Goal: Task Accomplishment & Management: Use online tool/utility

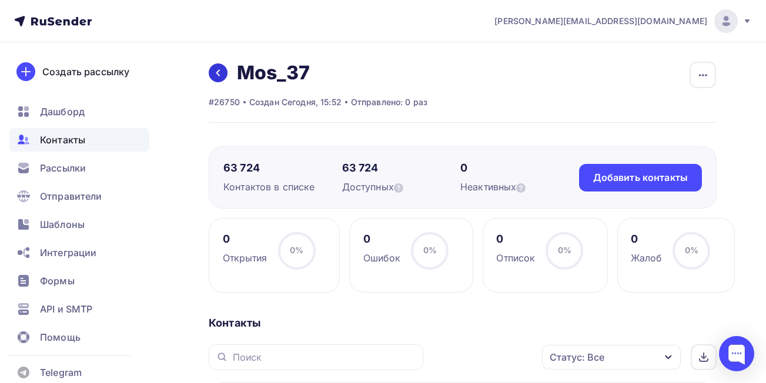
click at [210, 76] on link at bounding box center [218, 73] width 19 height 19
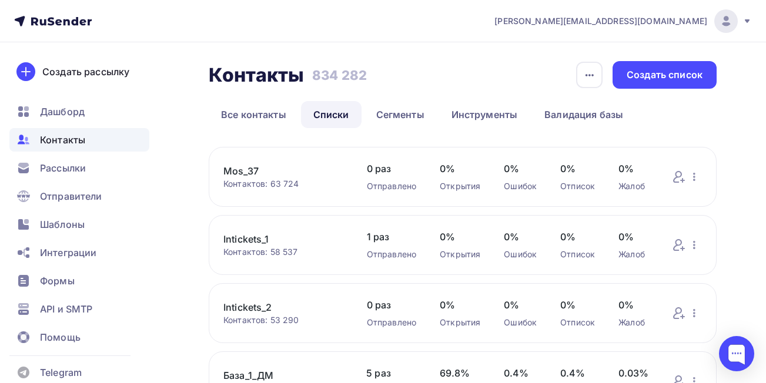
click at [330, 118] on link "Списки" at bounding box center [331, 114] width 61 height 27
click at [644, 79] on div "Создать список" at bounding box center [665, 75] width 76 height 14
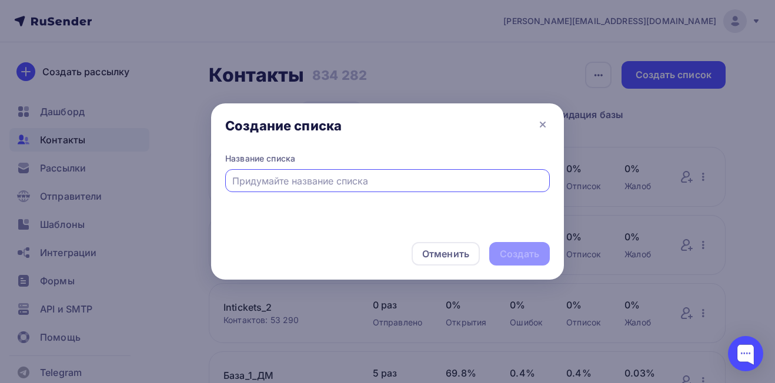
click at [367, 184] on input "text" at bounding box center [387, 181] width 311 height 14
type input "Mos_39"
click at [517, 251] on div "Создать" at bounding box center [519, 255] width 39 height 14
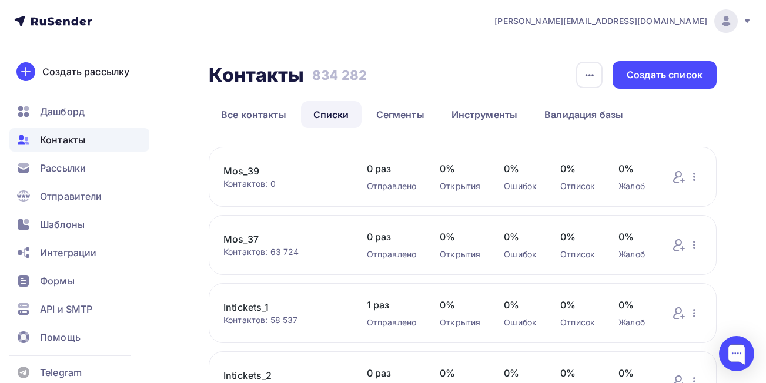
click at [252, 173] on link "Mos_39" at bounding box center [283, 171] width 120 height 14
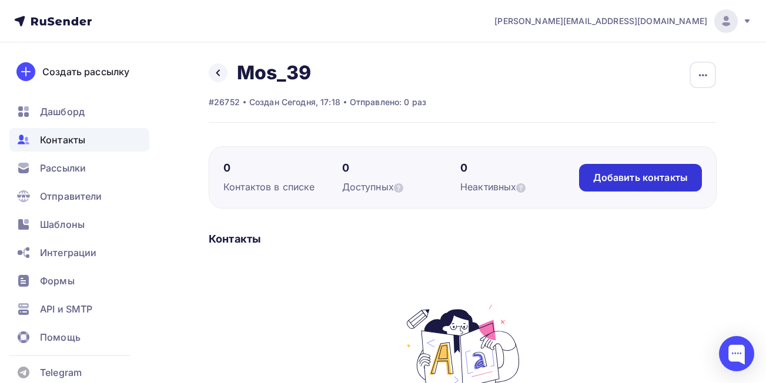
click at [630, 187] on div "Добавить контакты" at bounding box center [640, 178] width 123 height 28
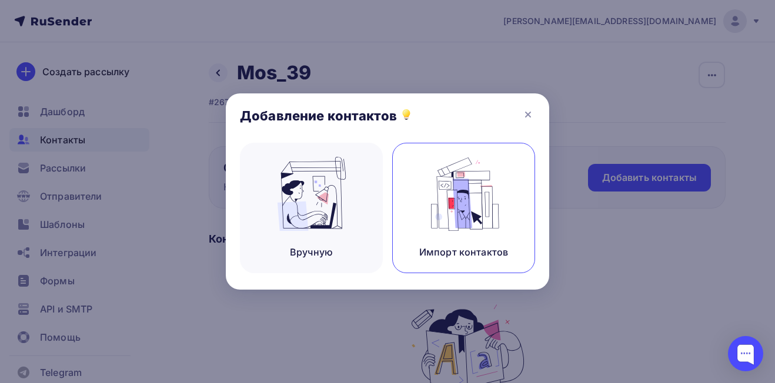
click at [466, 226] on img at bounding box center [464, 194] width 79 height 74
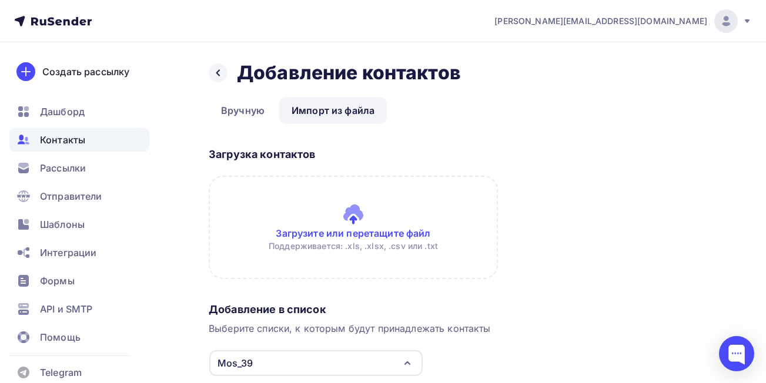
click at [373, 232] on input "file" at bounding box center [353, 227] width 289 height 103
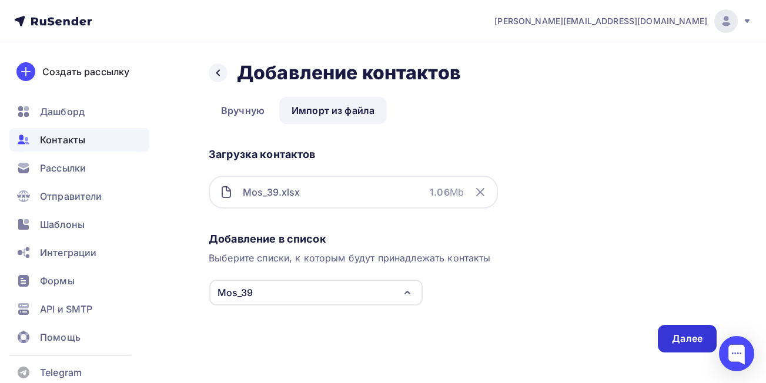
click at [673, 339] on div "Далее" at bounding box center [687, 339] width 31 height 14
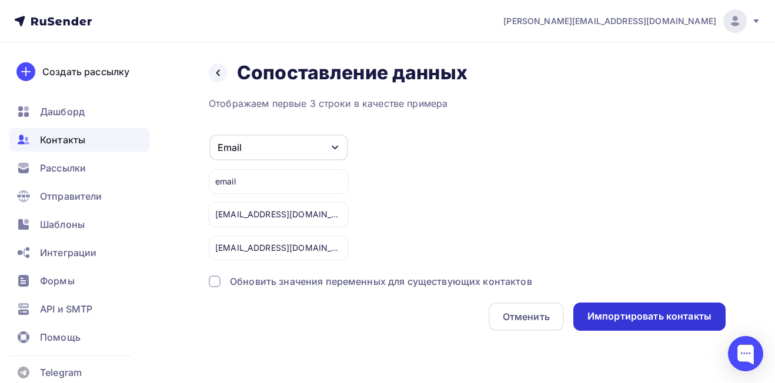
click at [649, 318] on div "Импортировать контакты" at bounding box center [649, 317] width 124 height 14
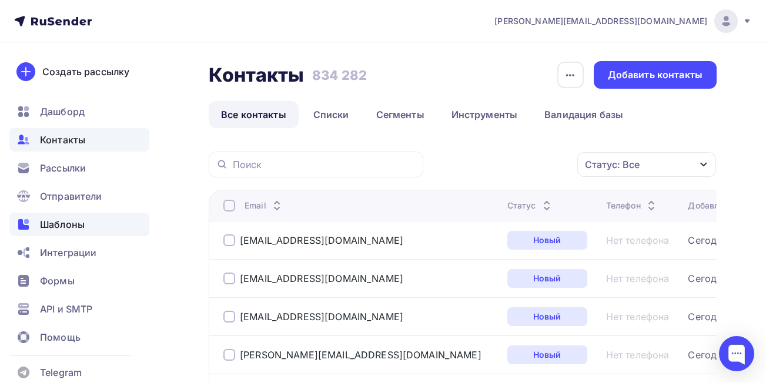
click at [86, 226] on div "Шаблоны" at bounding box center [79, 225] width 140 height 24
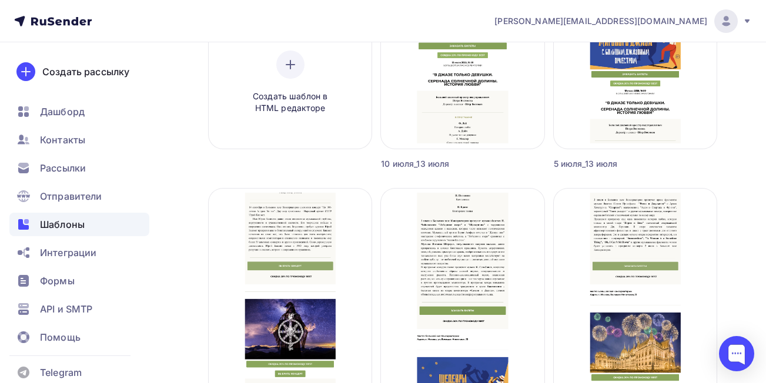
scroll to position [286, 0]
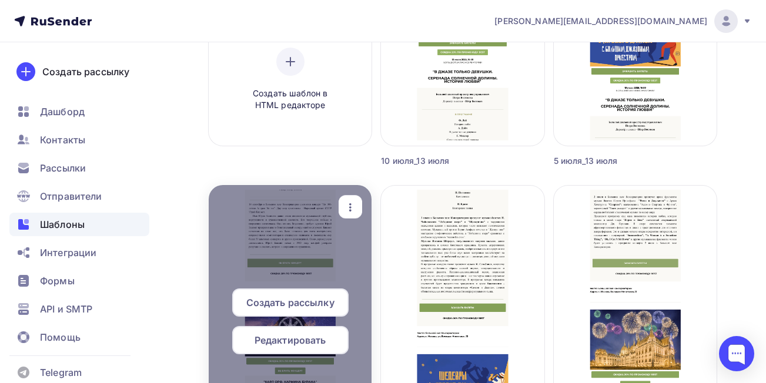
click at [348, 211] on icon "button" at bounding box center [350, 207] width 14 height 14
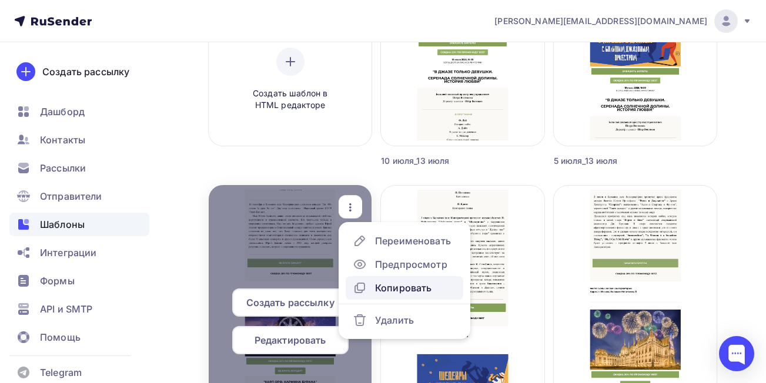
click at [404, 286] on div "Копировать" at bounding box center [403, 288] width 56 height 14
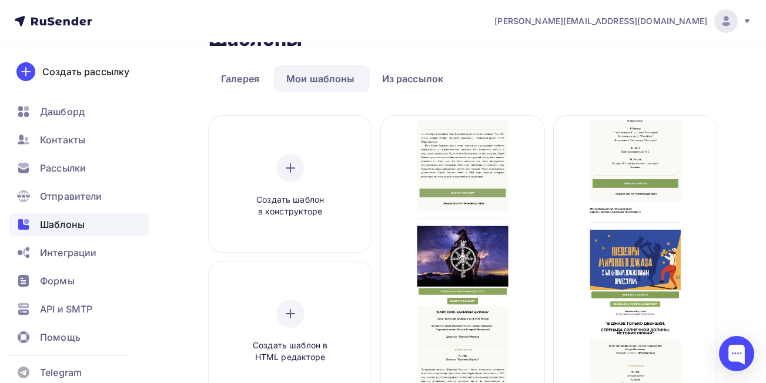
scroll to position [21, 0]
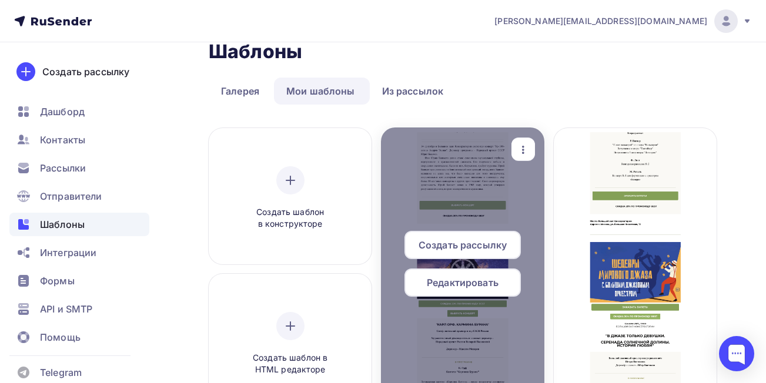
click at [524, 158] on div "button" at bounding box center [524, 149] width 24 height 23
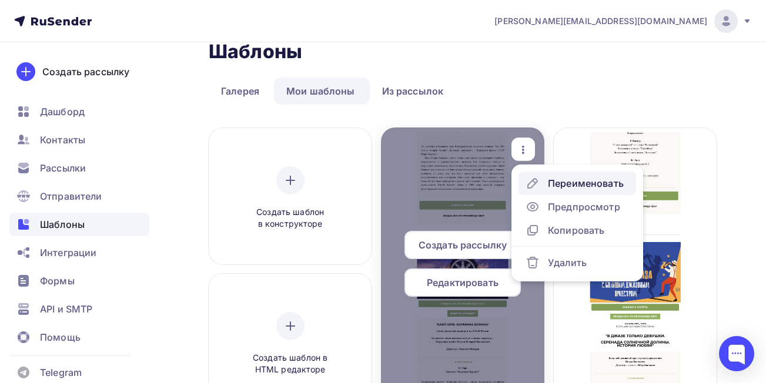
click at [572, 183] on div "Переименовать" at bounding box center [586, 183] width 76 height 14
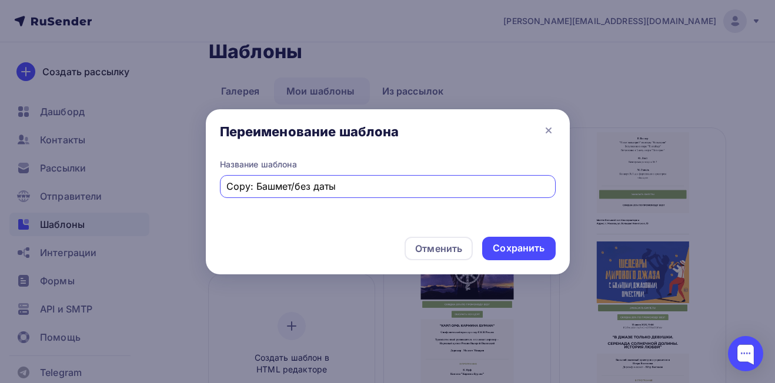
click at [290, 189] on input "Copy: Башмет/без даты" at bounding box center [387, 186] width 322 height 14
type input "Кино/без даты"
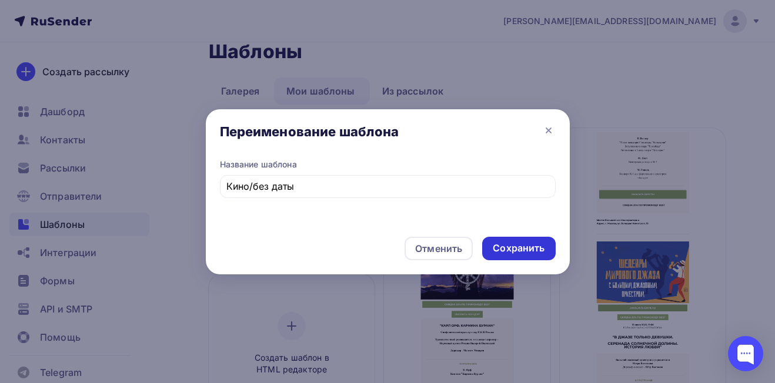
click at [507, 246] on div "Сохранить" at bounding box center [519, 249] width 52 height 14
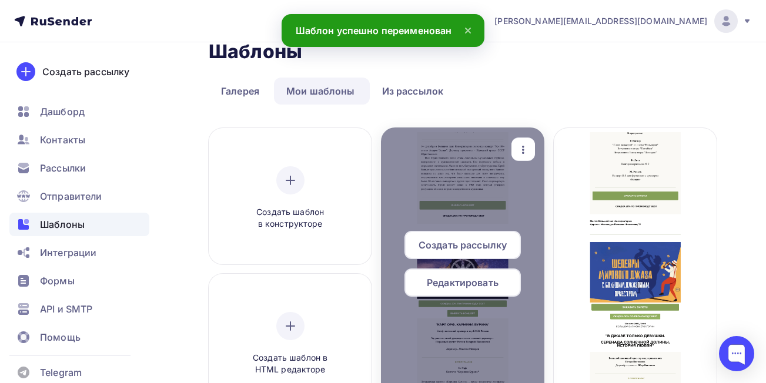
click at [494, 281] on span "Редактировать" at bounding box center [463, 283] width 72 height 14
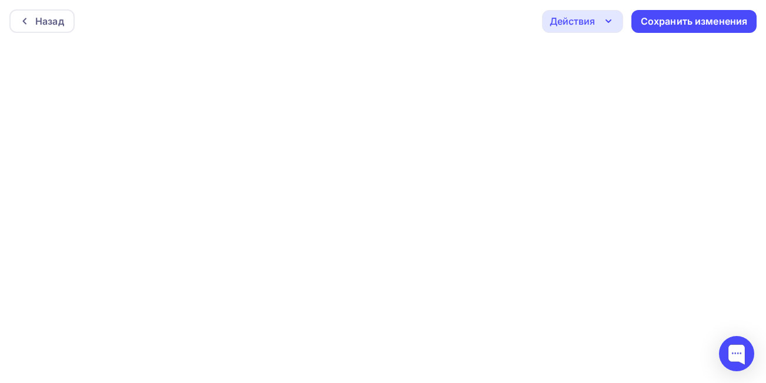
click at [572, 19] on div "Действия" at bounding box center [572, 21] width 45 height 14
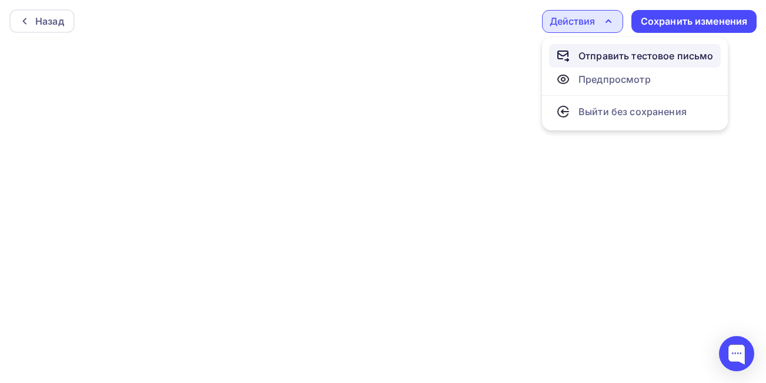
click at [597, 55] on div "Отправить тестовое письмо" at bounding box center [646, 56] width 135 height 14
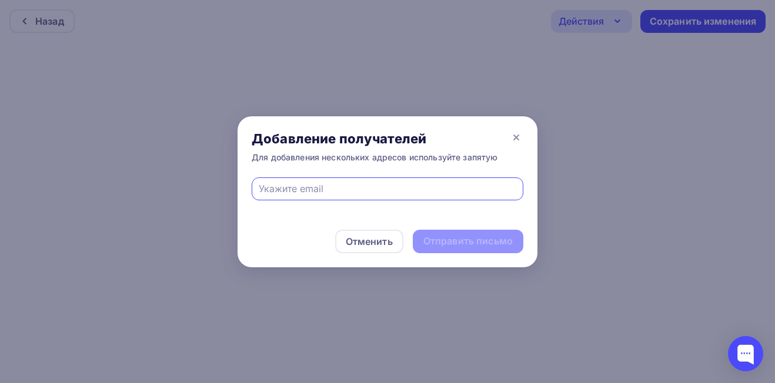
click at [379, 195] on input "text" at bounding box center [388, 189] width 258 height 14
type input "[PERSON_NAME][EMAIL_ADDRESS][DOMAIN_NAME]"
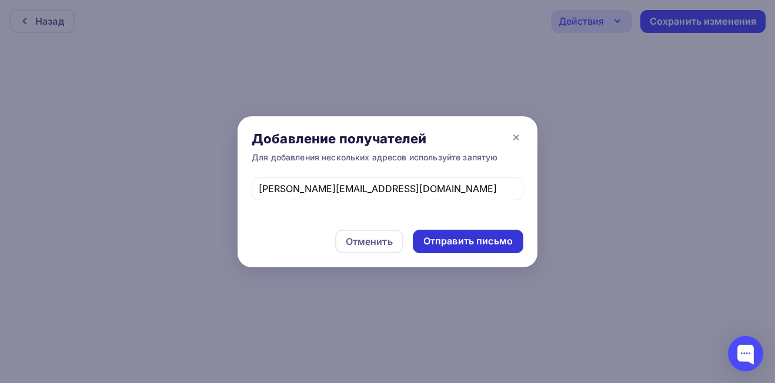
click at [447, 239] on div "Отправить письмо" at bounding box center [467, 242] width 89 height 14
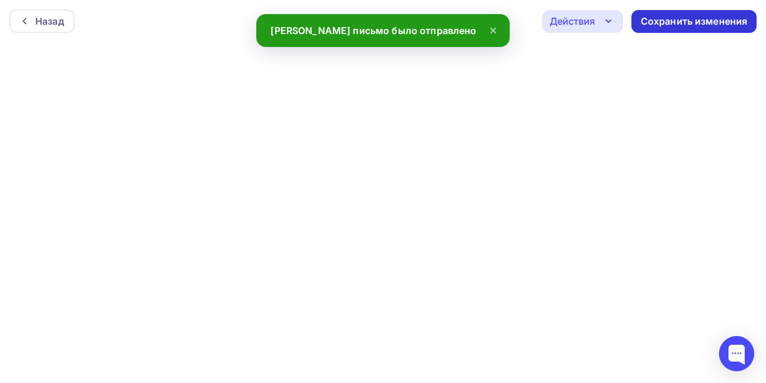
click at [644, 21] on div "Сохранить изменения" at bounding box center [694, 22] width 107 height 14
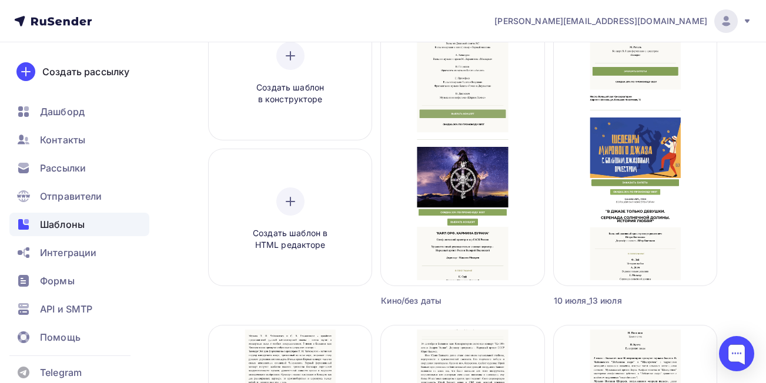
scroll to position [106, 0]
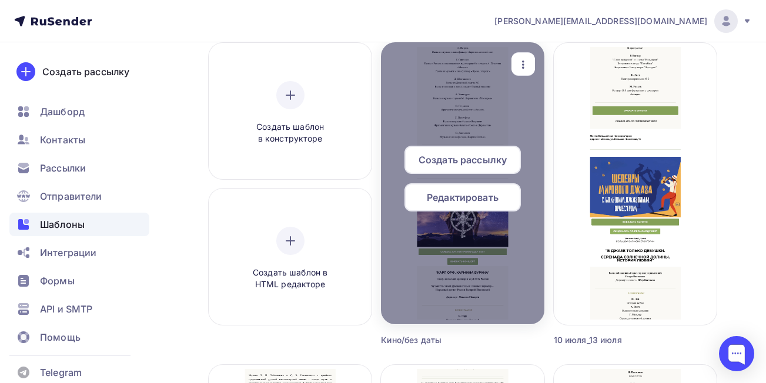
click at [497, 197] on span "Редактировать" at bounding box center [463, 198] width 72 height 14
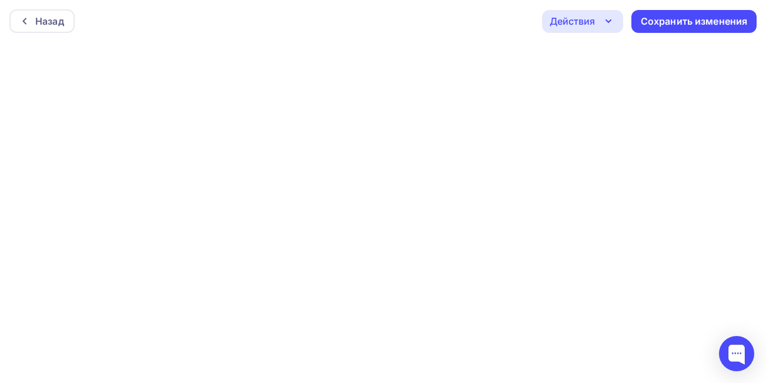
click at [586, 24] on div "Действия" at bounding box center [572, 21] width 45 height 14
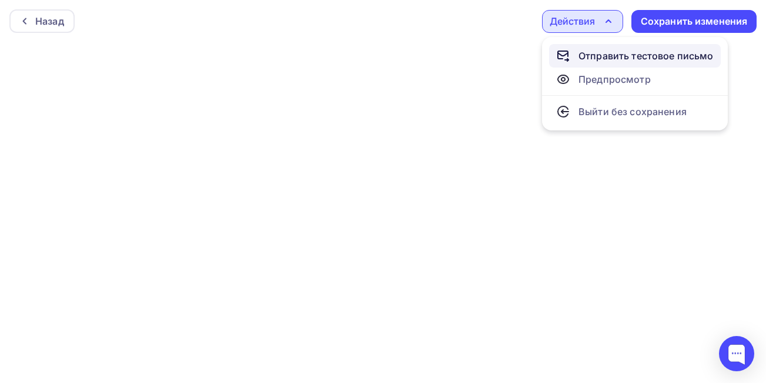
click at [598, 58] on div "Отправить тестовое письмо" at bounding box center [646, 56] width 135 height 14
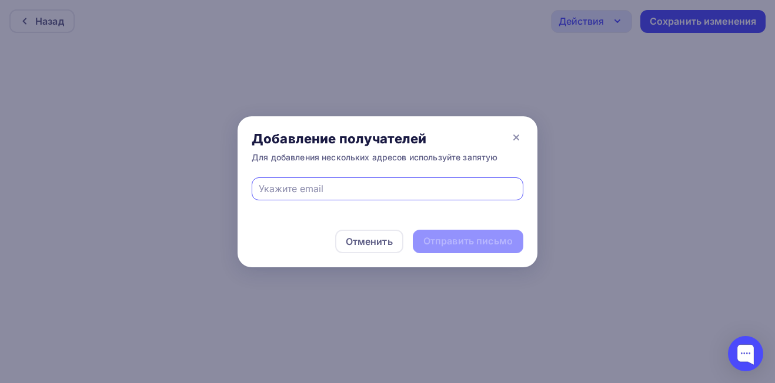
type input "[PERSON_NAME][EMAIL_ADDRESS][DOMAIN_NAME]"
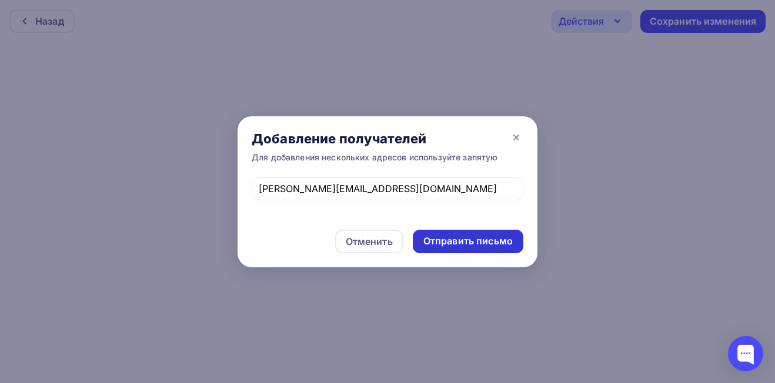
click at [446, 244] on div "Отправить письмо" at bounding box center [467, 242] width 89 height 14
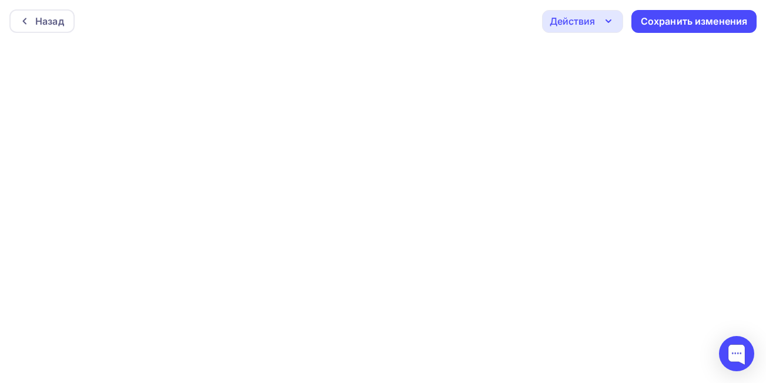
click at [582, 26] on div "Действия" at bounding box center [572, 21] width 45 height 14
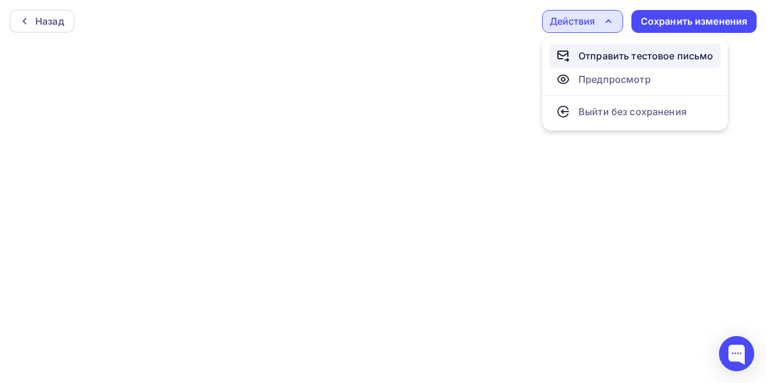
click at [600, 60] on div "Отправить тестовое письмо" at bounding box center [646, 56] width 135 height 14
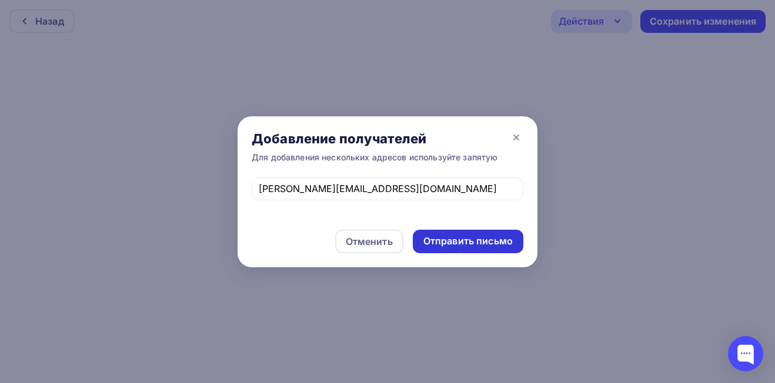
click at [467, 245] on div "Отправить письмо" at bounding box center [467, 242] width 89 height 14
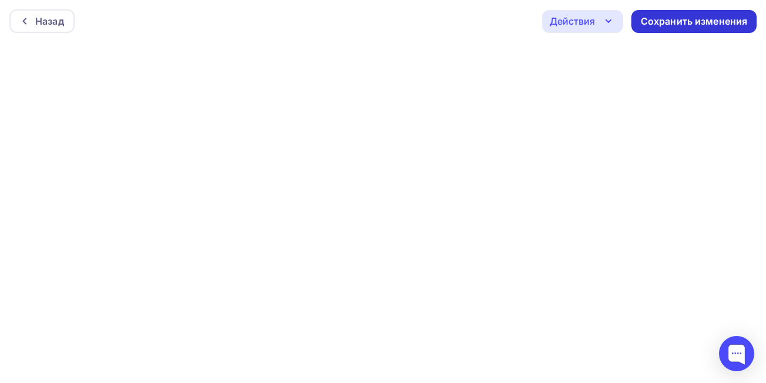
click at [736, 18] on div "Сохранить изменения" at bounding box center [694, 22] width 107 height 14
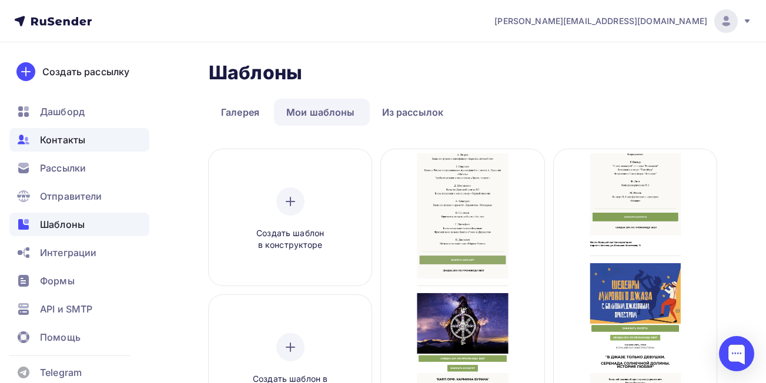
click at [80, 138] on span "Контакты" at bounding box center [62, 140] width 45 height 14
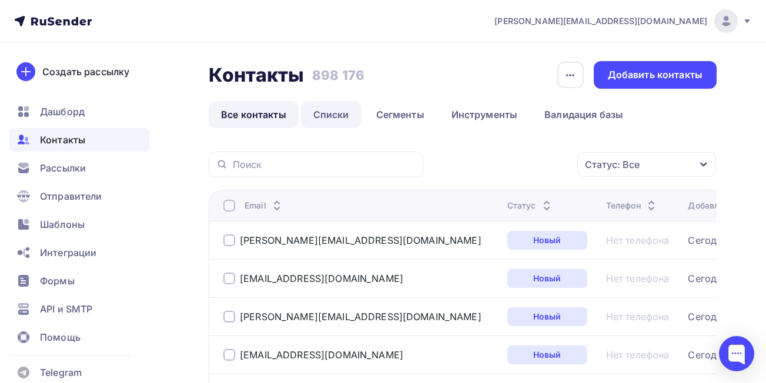
click at [334, 113] on link "Списки" at bounding box center [331, 114] width 61 height 27
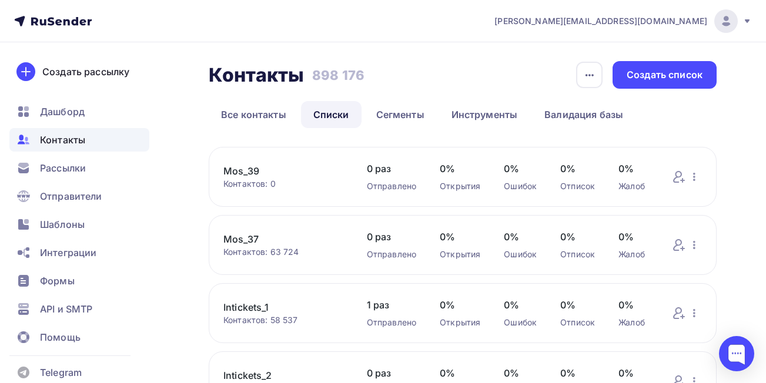
click at [238, 169] on link "Mos_39" at bounding box center [283, 171] width 120 height 14
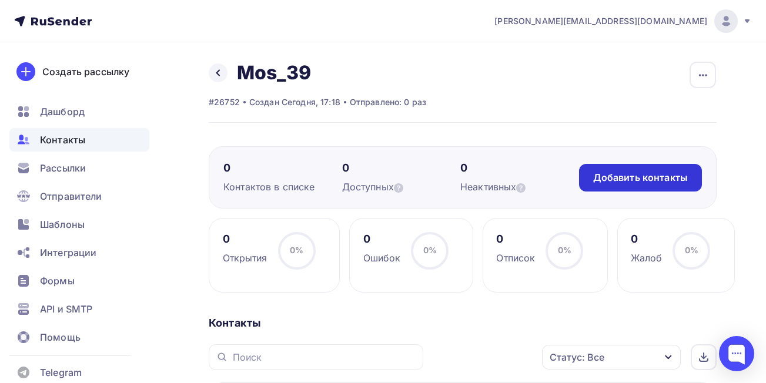
click at [641, 183] on div "Добавить контакты" at bounding box center [640, 178] width 95 height 14
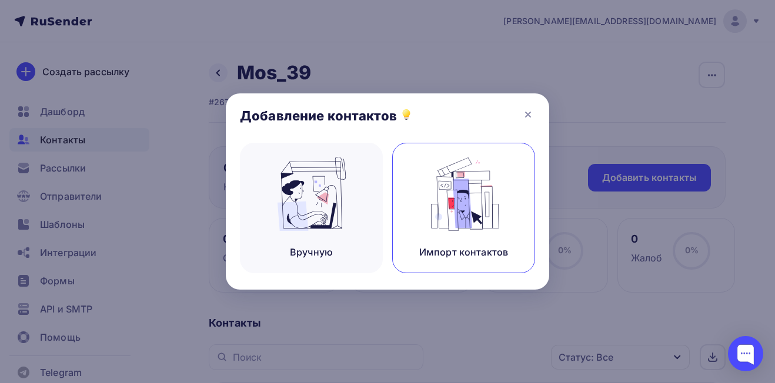
click at [479, 176] on img at bounding box center [464, 194] width 79 height 74
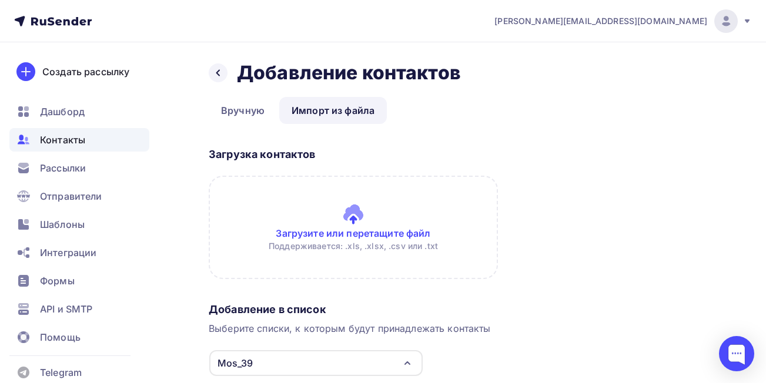
click at [421, 230] on input "file" at bounding box center [353, 227] width 289 height 103
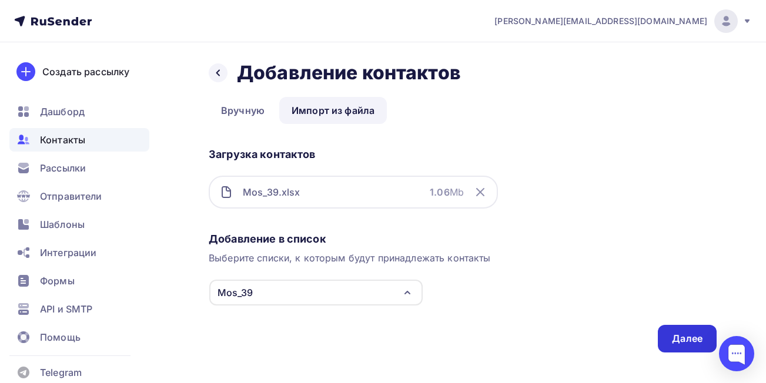
click at [689, 342] on div "Далее" at bounding box center [687, 339] width 31 height 14
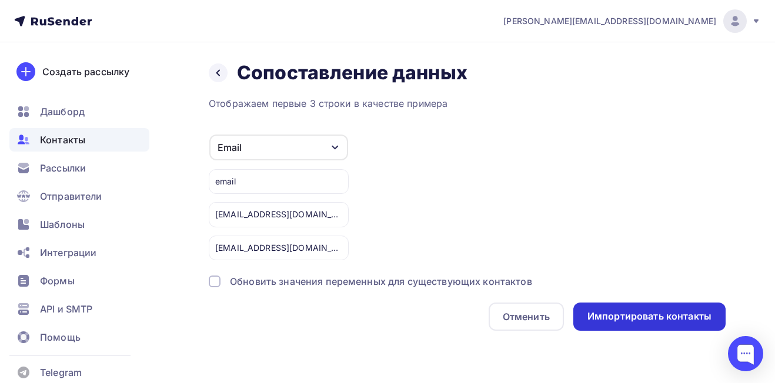
click at [619, 315] on div "Импортировать контакты" at bounding box center [649, 317] width 124 height 14
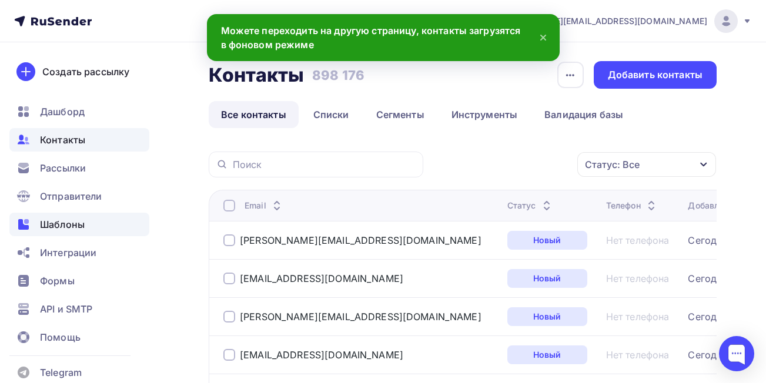
click at [72, 226] on span "Шаблоны" at bounding box center [62, 225] width 45 height 14
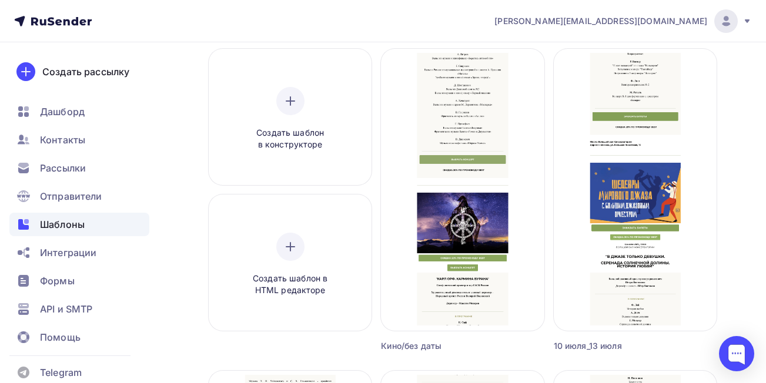
scroll to position [98, 0]
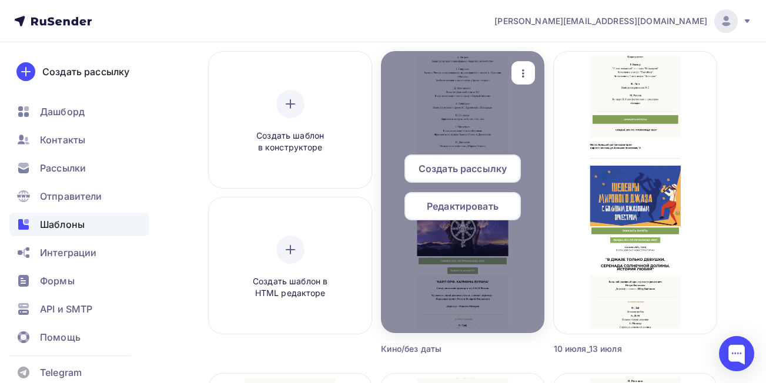
click at [452, 161] on div "Создать рассылку" at bounding box center [463, 169] width 116 height 28
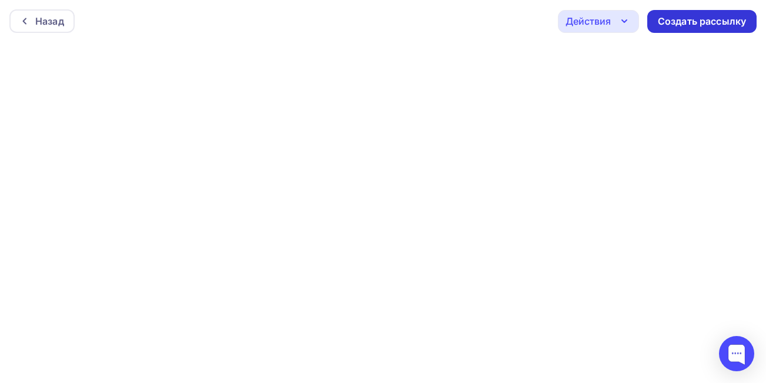
click at [684, 22] on div "Создать рассылку" at bounding box center [702, 22] width 88 height 14
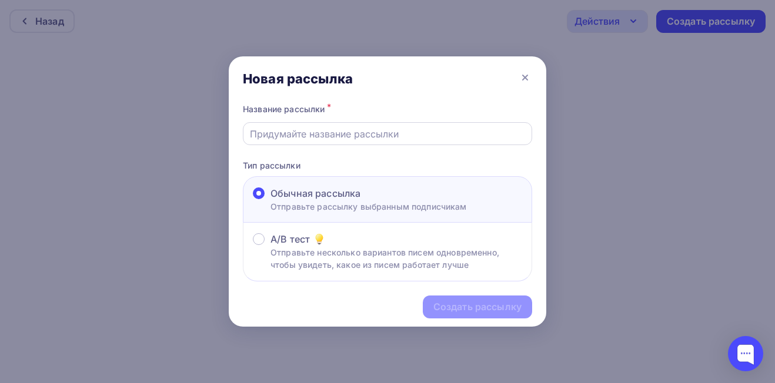
click at [419, 133] on input "text" at bounding box center [388, 134] width 276 height 14
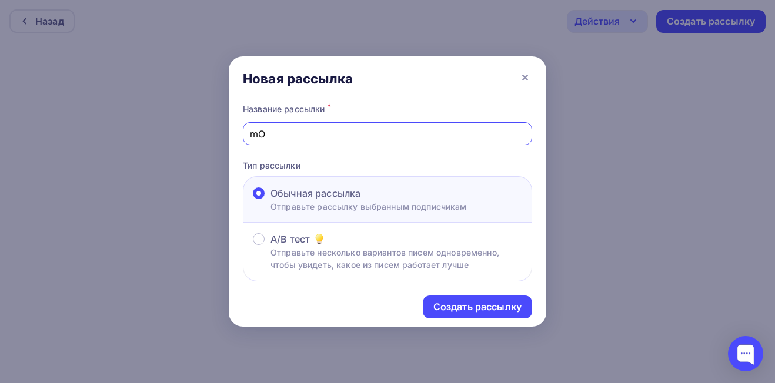
type input "m"
type input "Mos_37_Кино"
click at [493, 310] on div "Создать рассылку" at bounding box center [477, 307] width 88 height 14
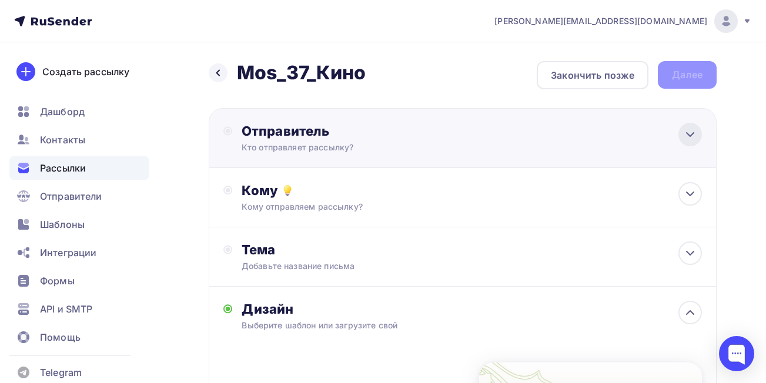
click at [693, 131] on icon at bounding box center [690, 135] width 14 height 14
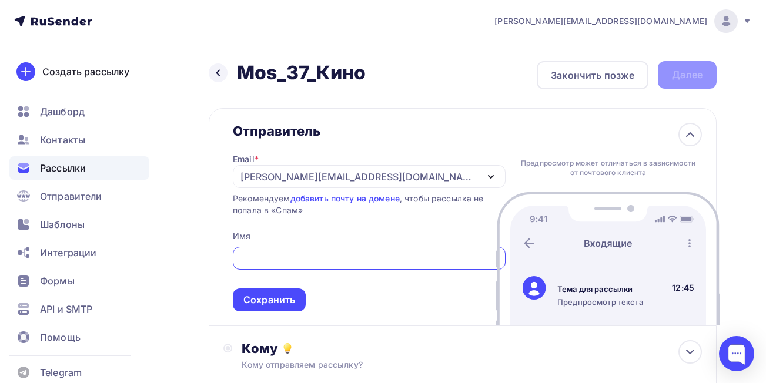
click at [254, 183] on div "[PERSON_NAME][EMAIL_ADDRESS][DOMAIN_NAME]" at bounding box center [358, 177] width 237 height 14
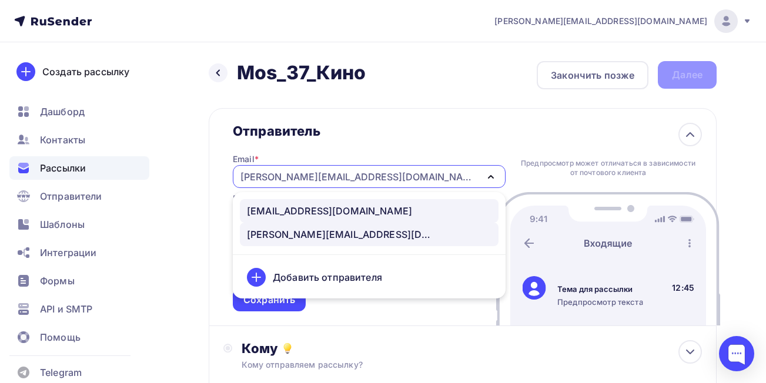
click at [275, 211] on div "[EMAIL_ADDRESS][DOMAIN_NAME]" at bounding box center [329, 211] width 165 height 14
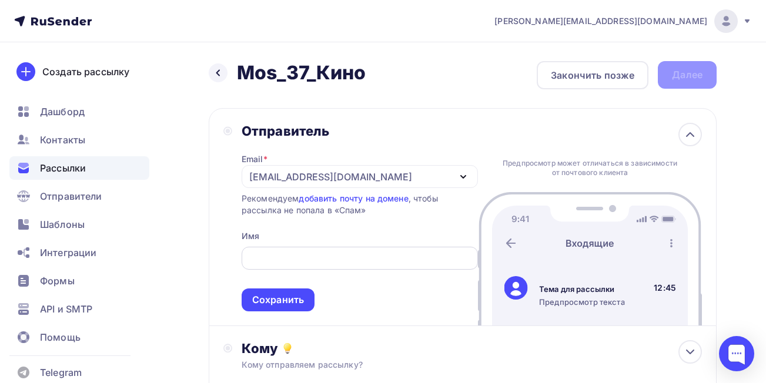
click at [283, 258] on input "text" at bounding box center [359, 259] width 223 height 14
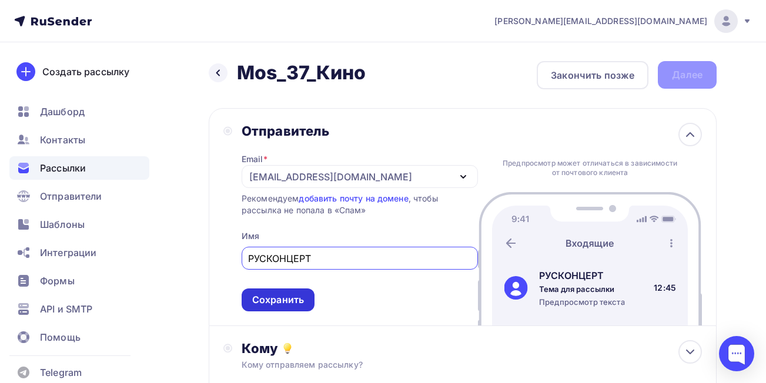
type input "РУСКОНЦЕРТ"
click at [262, 303] on div "Сохранить" at bounding box center [278, 300] width 52 height 14
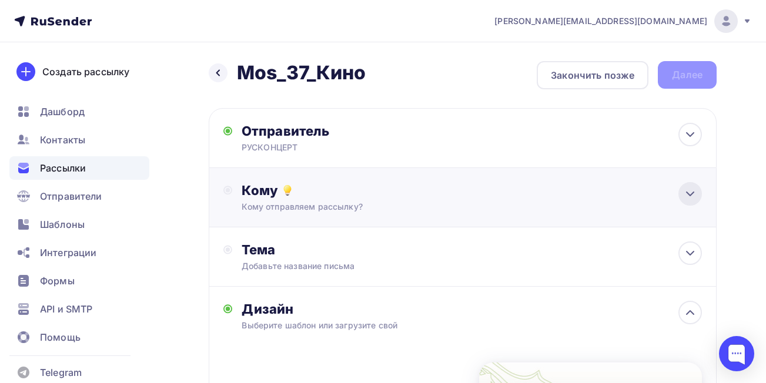
click at [692, 194] on icon at bounding box center [690, 194] width 7 height 4
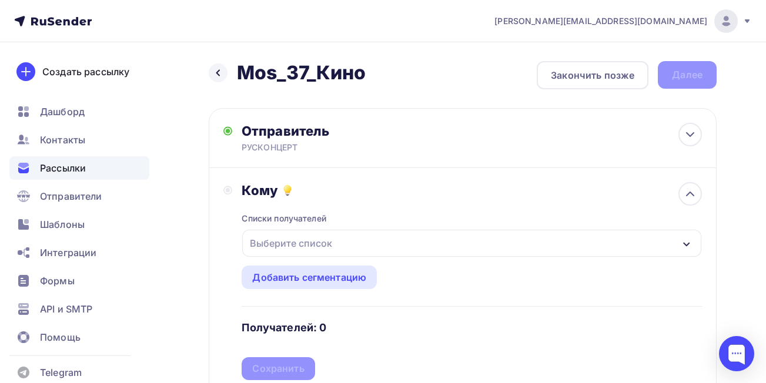
click at [439, 248] on div "Выберите список" at bounding box center [471, 243] width 459 height 27
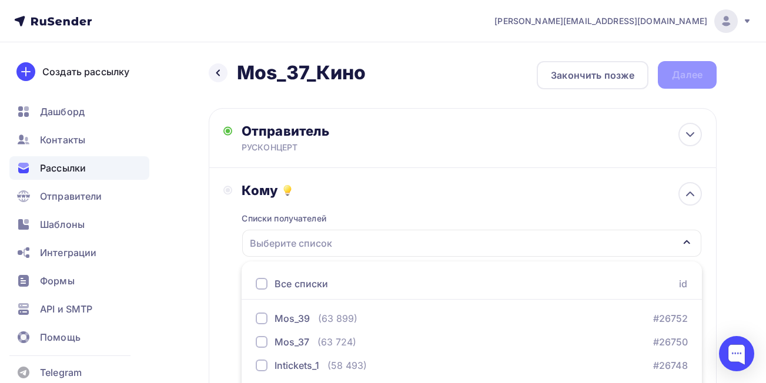
scroll to position [183, 0]
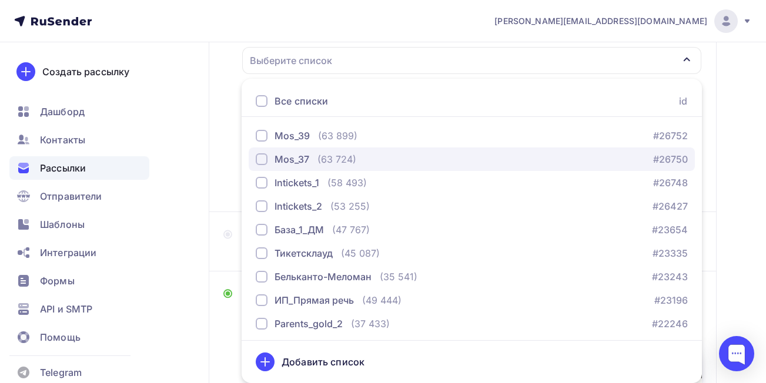
click at [262, 159] on div "button" at bounding box center [262, 159] width 12 height 12
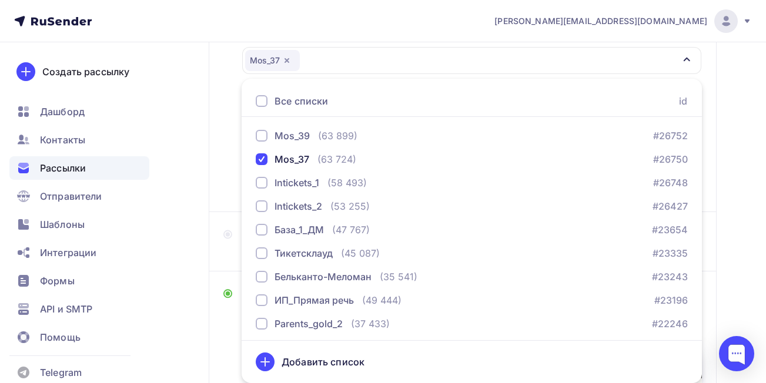
click at [727, 179] on div "Назад Mos_37_Кино Mos_37_Кино Закончить позже Далее Отправитель РУСКОНЦЕРТ Emai…" at bounding box center [383, 262] width 766 height 807
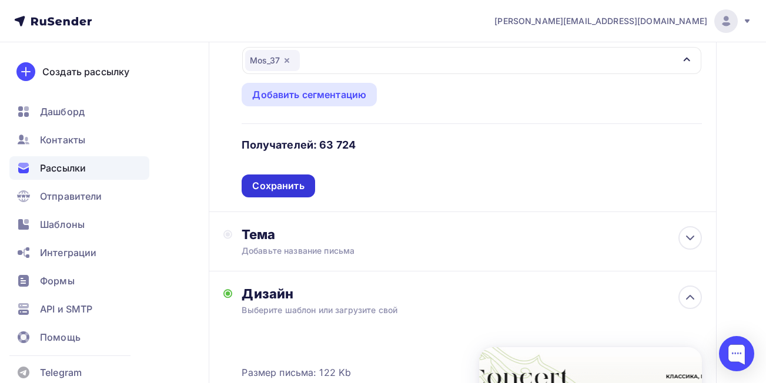
click at [290, 188] on div "Сохранить" at bounding box center [278, 186] width 52 height 14
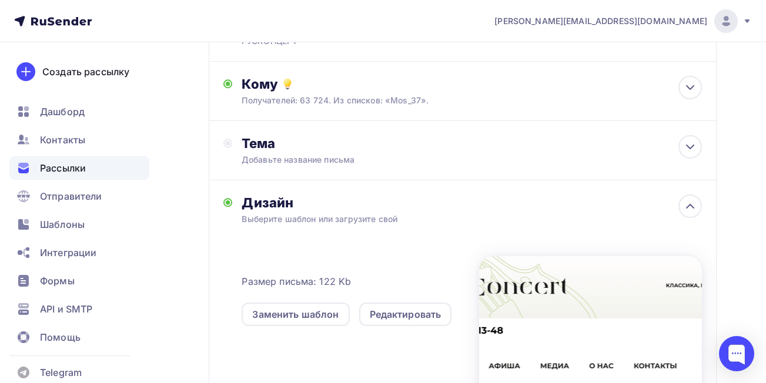
scroll to position [108, 0]
click at [688, 145] on icon at bounding box center [690, 146] width 7 height 4
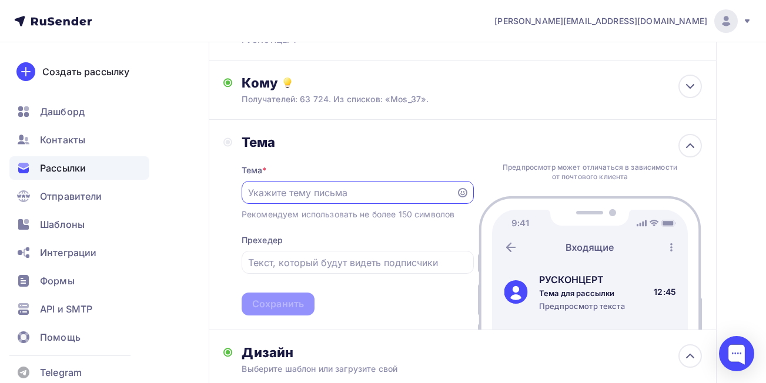
scroll to position [0, 0]
click at [389, 191] on input "text" at bounding box center [348, 193] width 201 height 14
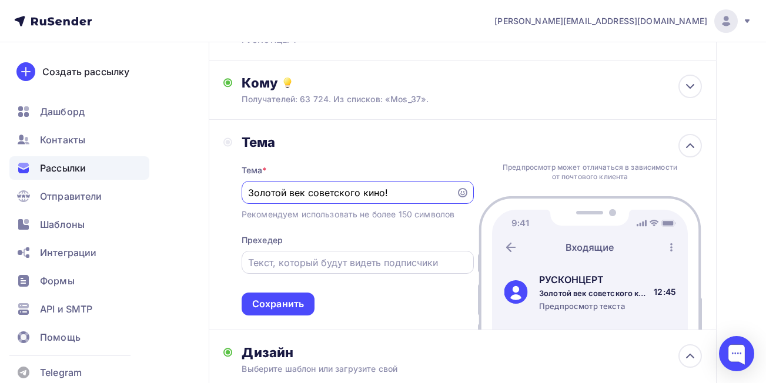
type input "Золотой век советского кино!"
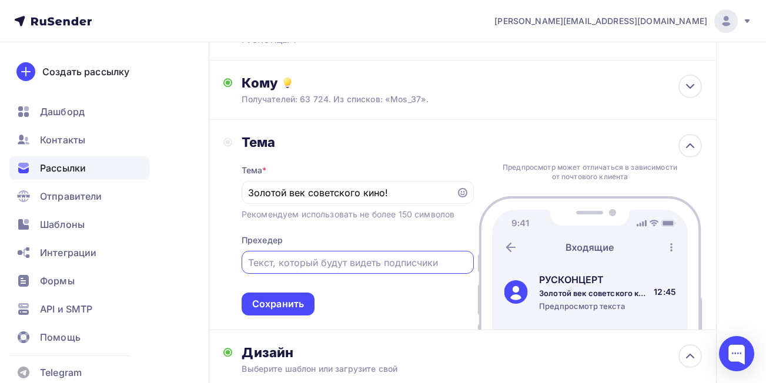
click at [378, 262] on input "text" at bounding box center [357, 263] width 219 height 14
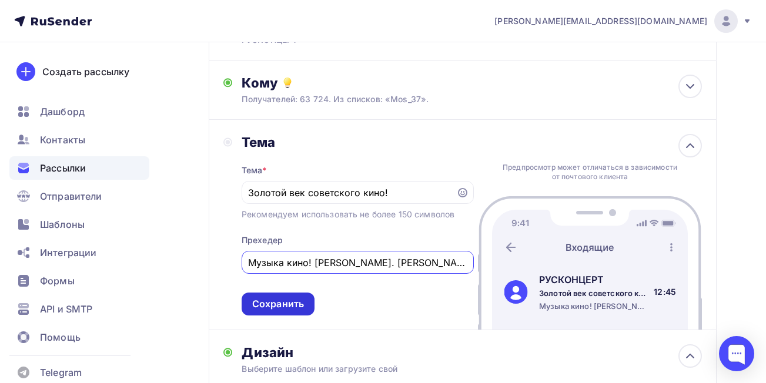
type input "Музыка кино! [PERSON_NAME]. [PERSON_NAME]. [PERSON_NAME]!"
click at [288, 308] on div "Сохранить" at bounding box center [278, 305] width 52 height 14
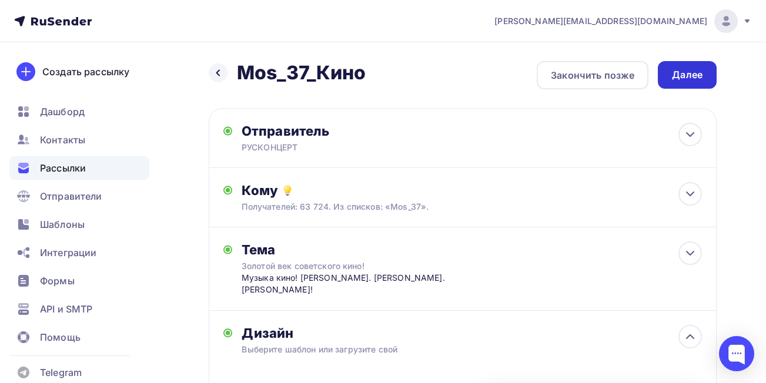
click at [680, 78] on div "Далее" at bounding box center [687, 75] width 31 height 14
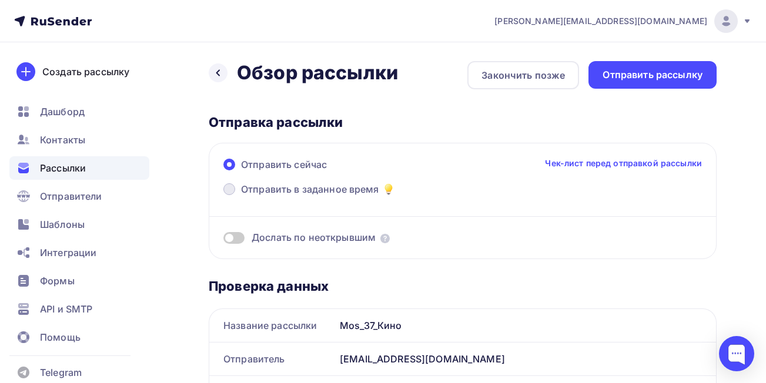
click at [229, 191] on span at bounding box center [229, 189] width 12 height 12
click at [241, 196] on input "Отправить в заданное время" at bounding box center [241, 196] width 0 height 0
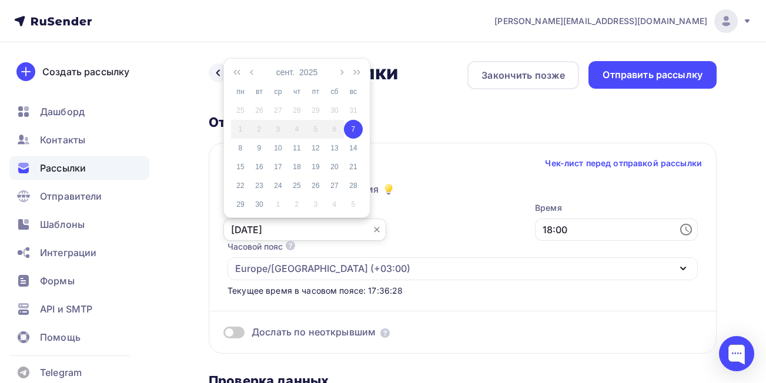
click at [328, 232] on input "[DATE]" at bounding box center [304, 230] width 163 height 22
click at [242, 149] on div "8" at bounding box center [240, 148] width 19 height 11
type input "[DATE]"
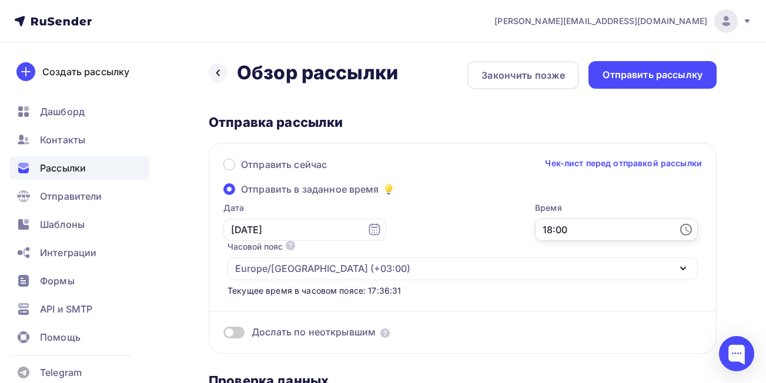
click at [592, 235] on input "18:00" at bounding box center [616, 230] width 163 height 22
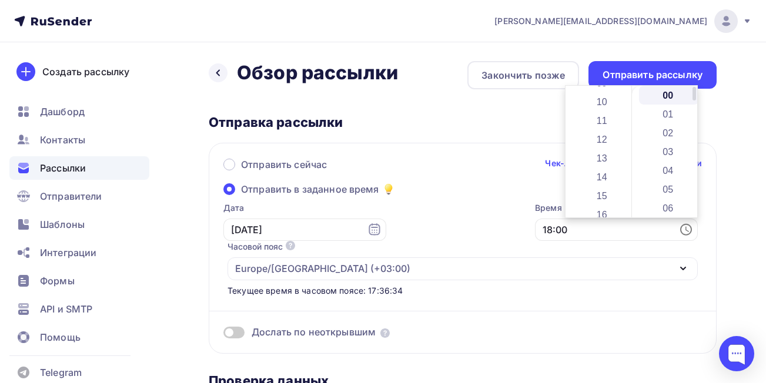
scroll to position [149, 0]
drag, startPoint x: 629, startPoint y: 171, endPoint x: 631, endPoint y: 128, distance: 43.0
click at [631, 128] on div "00 01 02 03 04 05 06 07 08 09 10 11 12 13 14 15 16 17 18 19 20 21 22 23 00 01 0…" at bounding box center [632, 152] width 132 height 132
click at [609, 98] on li "08" at bounding box center [603, 97] width 61 height 19
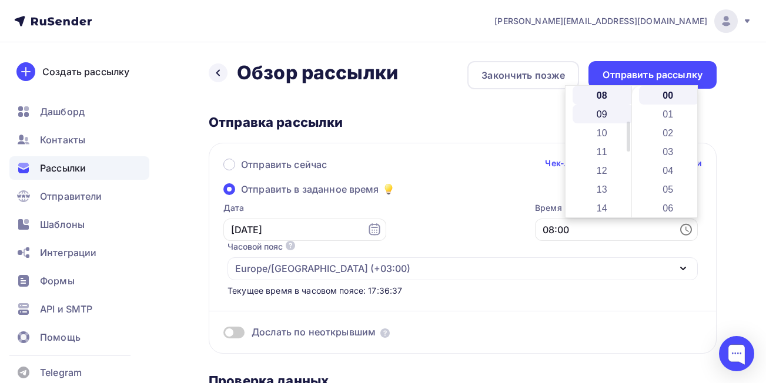
click at [615, 109] on li "09" at bounding box center [603, 114] width 61 height 19
type input "09:00"
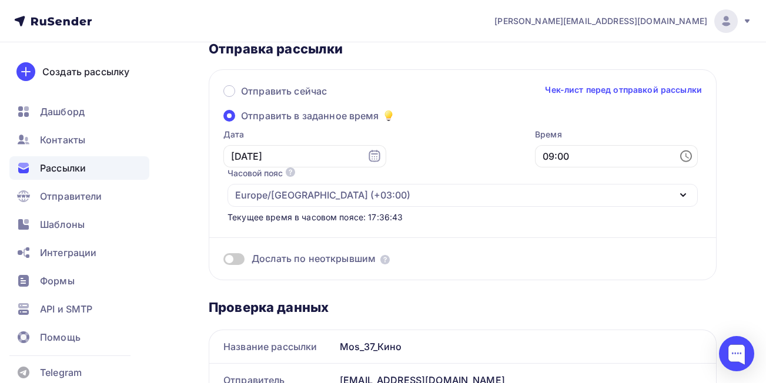
scroll to position [0, 0]
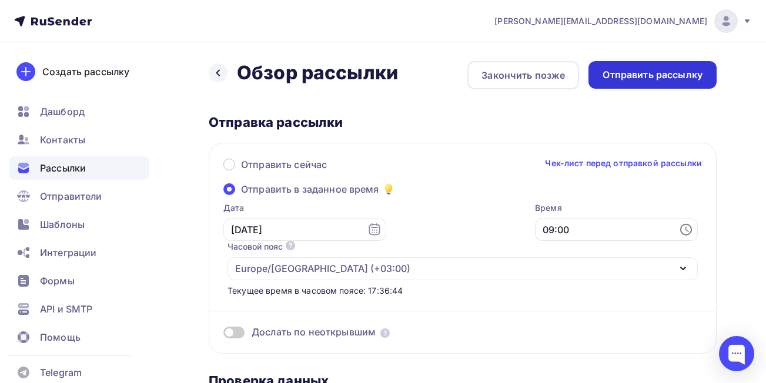
click at [673, 81] on div "Отправить рассылку" at bounding box center [653, 75] width 100 height 14
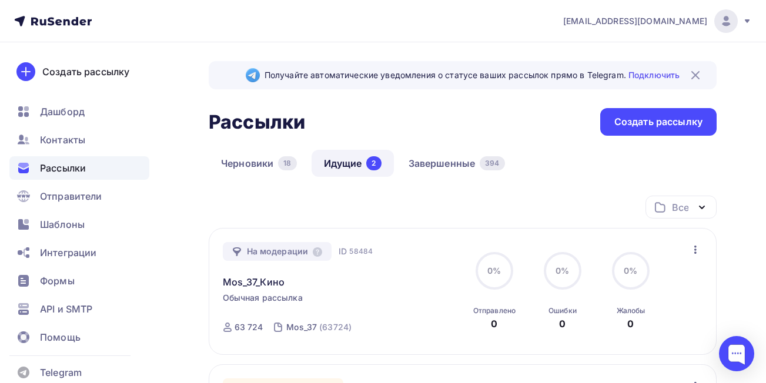
click at [696, 251] on icon "button" at bounding box center [696, 250] width 14 height 14
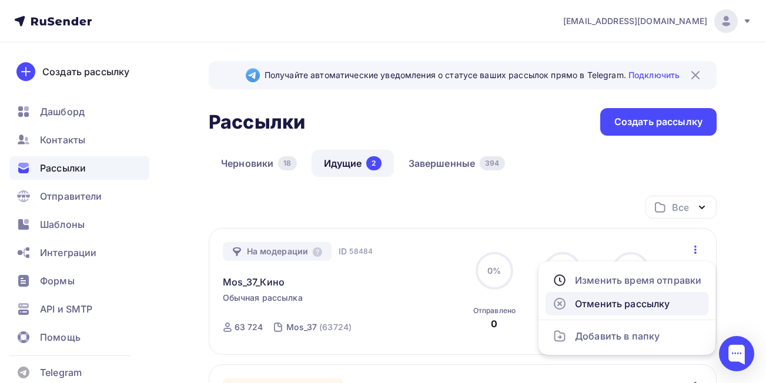
click at [657, 304] on div "Отменить рассылку" at bounding box center [627, 304] width 149 height 14
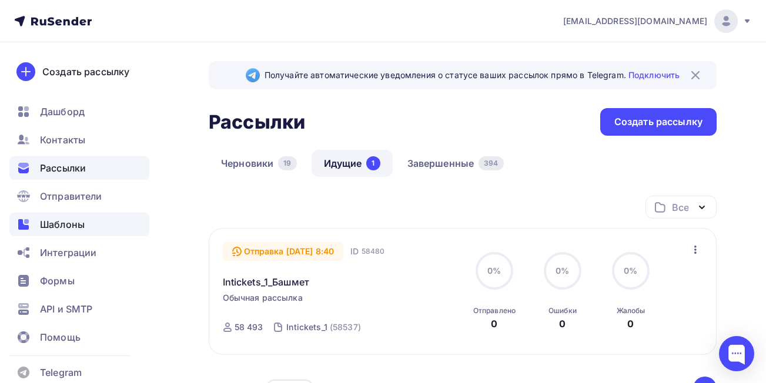
click at [68, 222] on span "Шаблоны" at bounding box center [62, 225] width 45 height 14
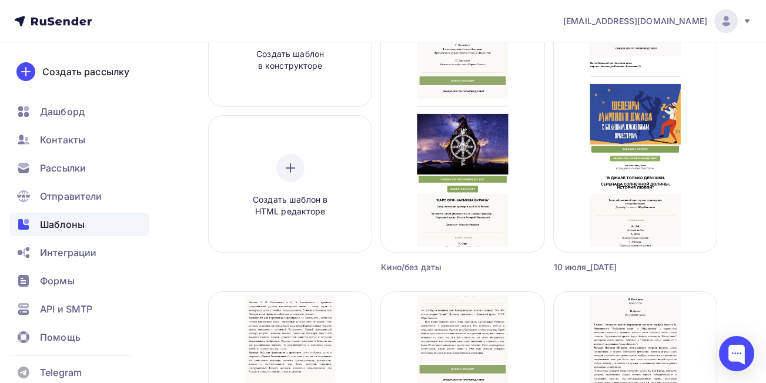
scroll to position [122, 0]
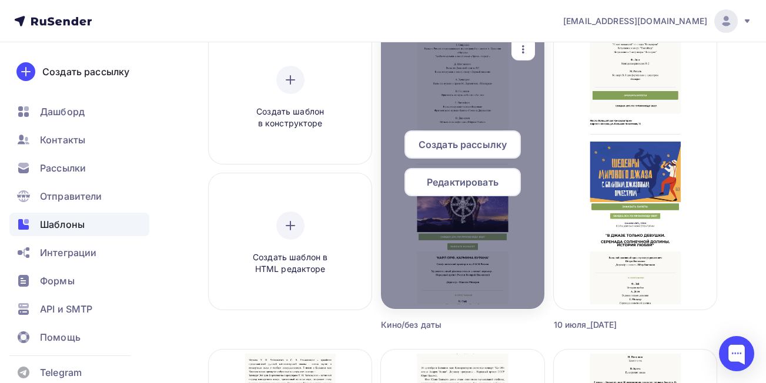
click at [477, 136] on div "Создать рассылку" at bounding box center [463, 145] width 116 height 28
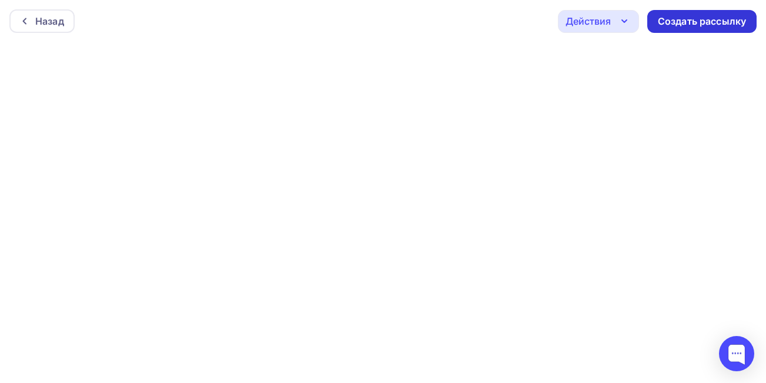
click at [676, 25] on div "Создать рассылку" at bounding box center [702, 22] width 88 height 14
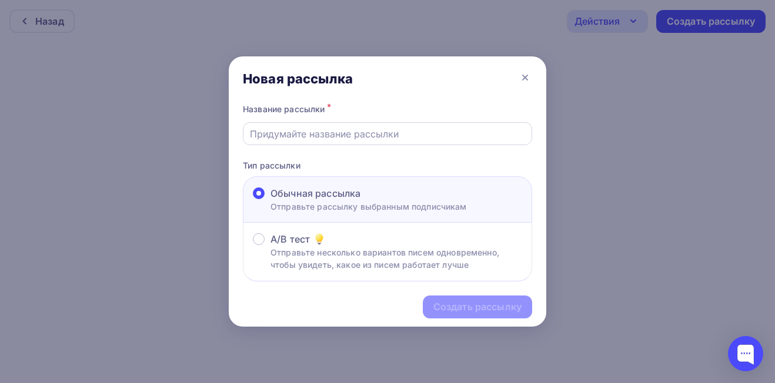
click at [396, 133] on input "text" at bounding box center [388, 134] width 276 height 14
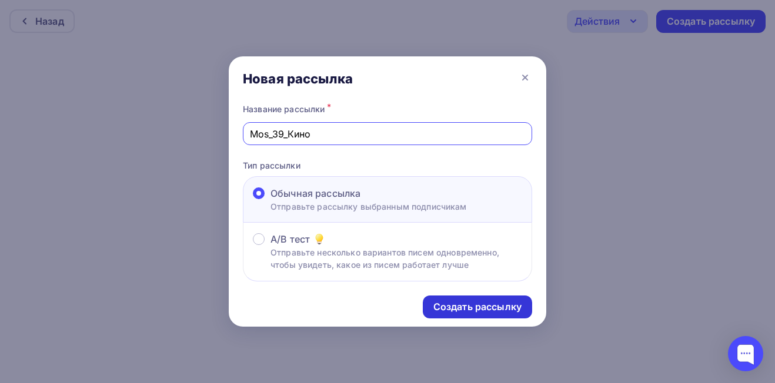
type input "Mos_39_Кино"
click at [480, 312] on div "Создать рассылку" at bounding box center [477, 307] width 88 height 14
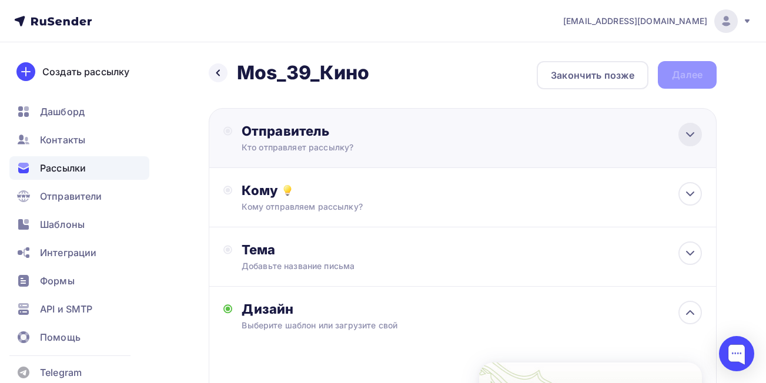
click at [687, 129] on icon at bounding box center [690, 135] width 14 height 14
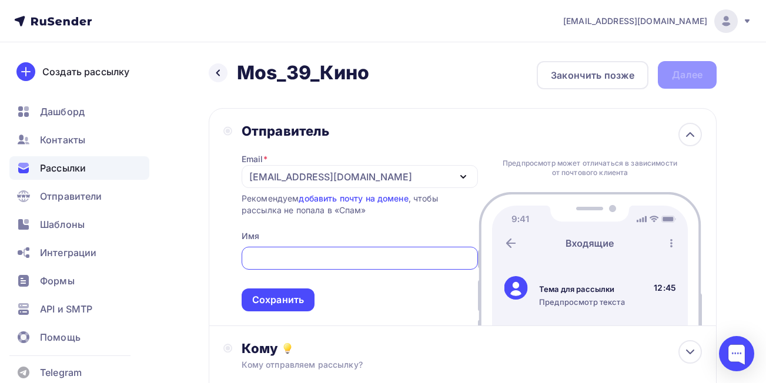
click at [289, 177] on div "[PERSON_NAME][EMAIL_ADDRESS][DOMAIN_NAME]" at bounding box center [330, 177] width 163 height 14
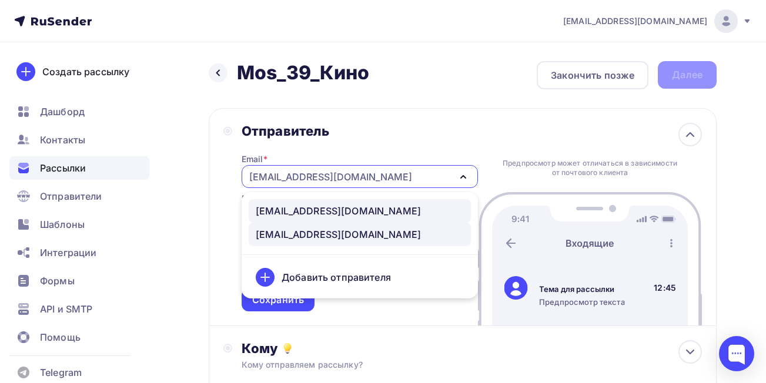
click at [298, 208] on div "[EMAIL_ADDRESS][DOMAIN_NAME]" at bounding box center [338, 211] width 165 height 14
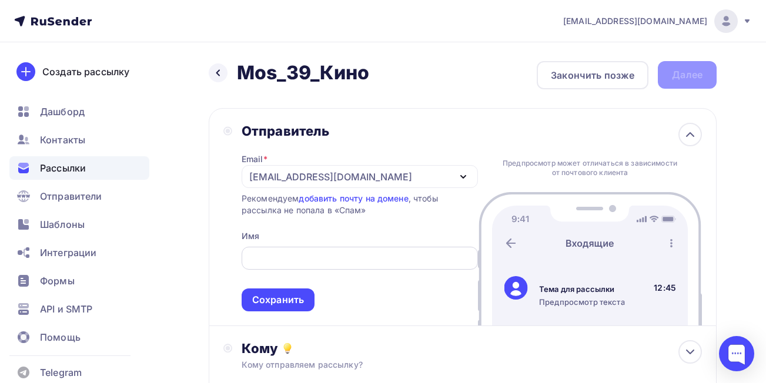
click at [302, 260] on input "text" at bounding box center [359, 259] width 223 height 14
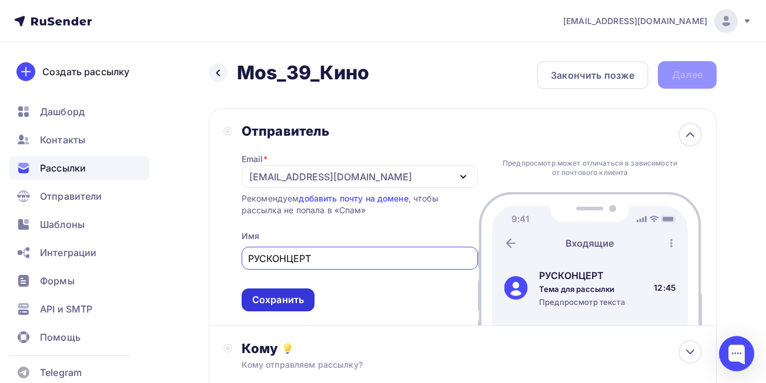
type input "РУСКОНЦЕРТ"
click at [286, 299] on div "Сохранить" at bounding box center [278, 300] width 52 height 14
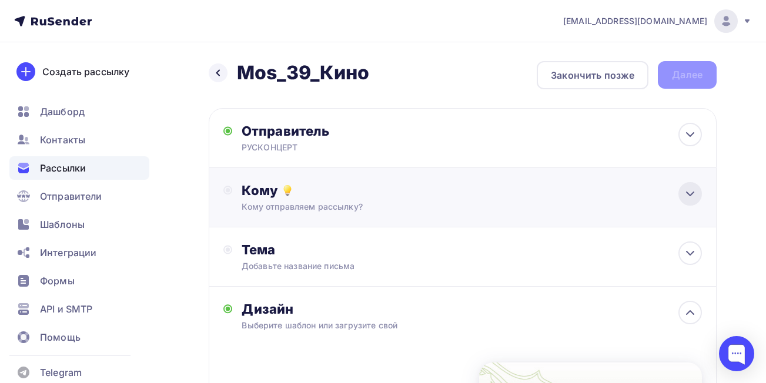
click at [691, 197] on icon at bounding box center [690, 194] width 14 height 14
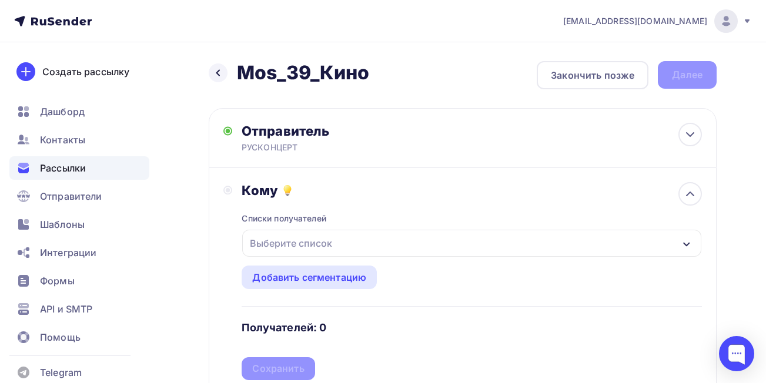
click at [570, 240] on div "Выберите список" at bounding box center [471, 243] width 459 height 27
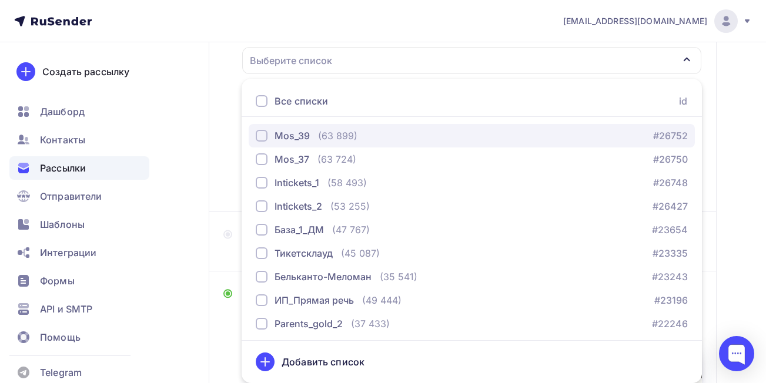
click at [260, 136] on div "button" at bounding box center [262, 136] width 12 height 12
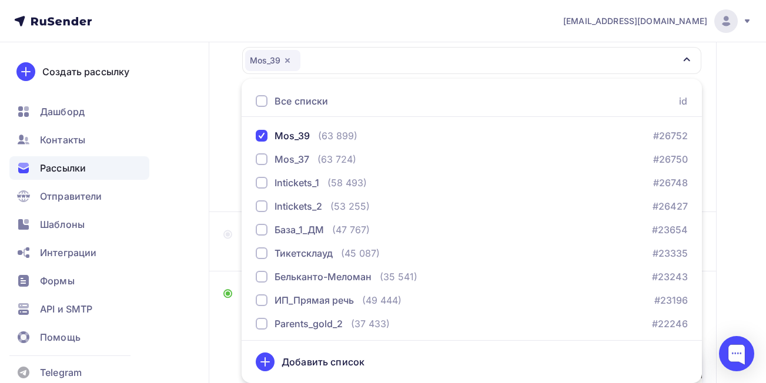
click at [744, 211] on div "Назад Mos_39_Кино Mos_39_Кино Закончить позже Далее Отправитель РУСКОНЦЕРТ Emai…" at bounding box center [383, 262] width 766 height 807
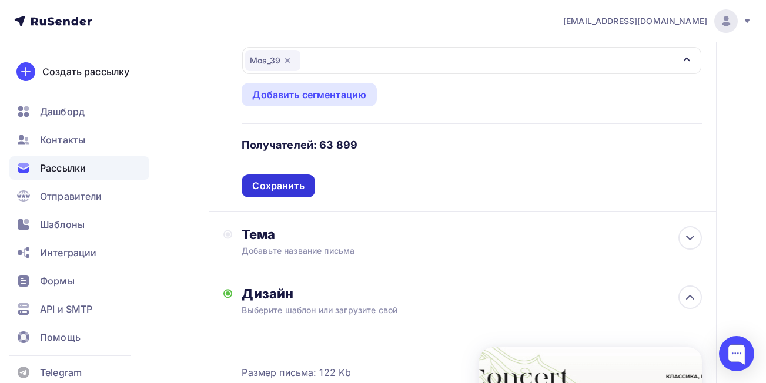
click at [253, 184] on div "Сохранить" at bounding box center [278, 186] width 52 height 14
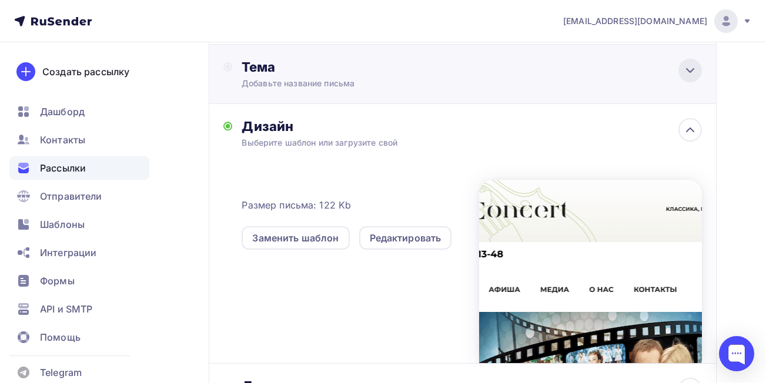
click at [687, 69] on icon at bounding box center [690, 71] width 7 height 4
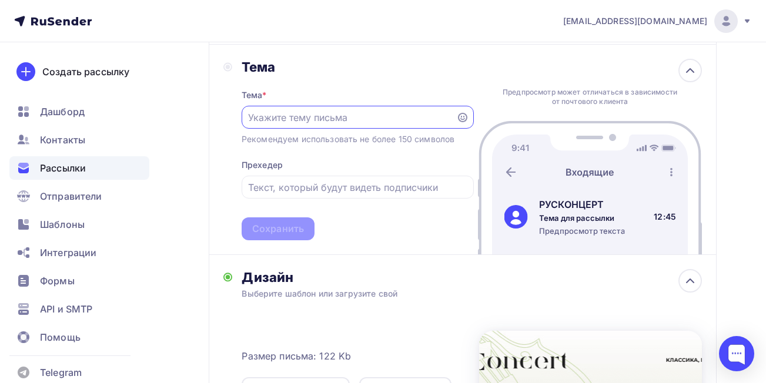
scroll to position [0, 0]
click at [333, 117] on input "text" at bounding box center [348, 118] width 201 height 14
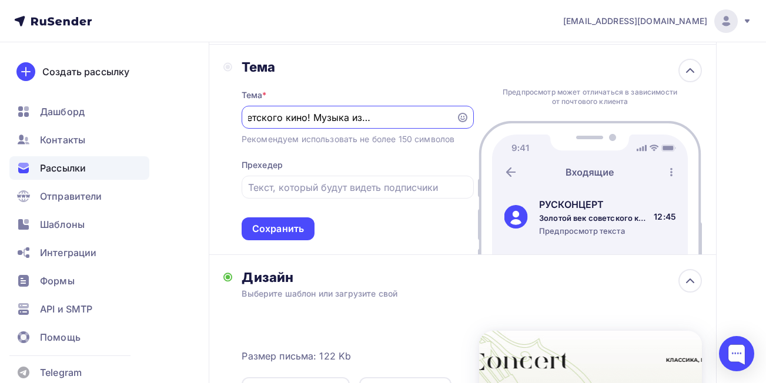
scroll to position [0, 81]
type input "Золотой век советского кино! Музыка из любимых фильмов!"
click at [373, 184] on input "text" at bounding box center [357, 188] width 219 height 14
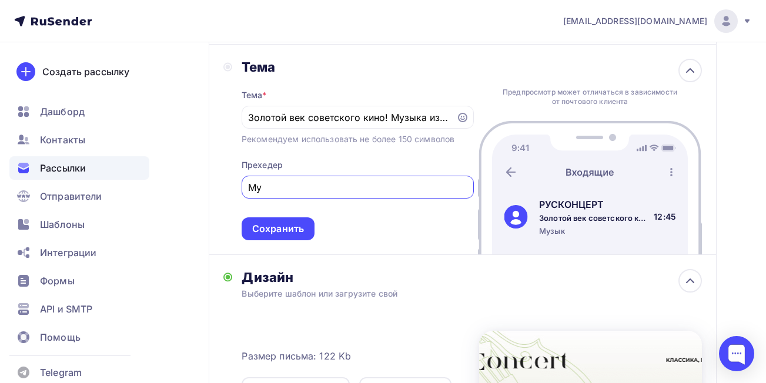
type input "М"
click at [430, 188] on input "Золотой век советского кино! Таривердиев. Дунаевский. Петров!" at bounding box center [357, 188] width 219 height 14
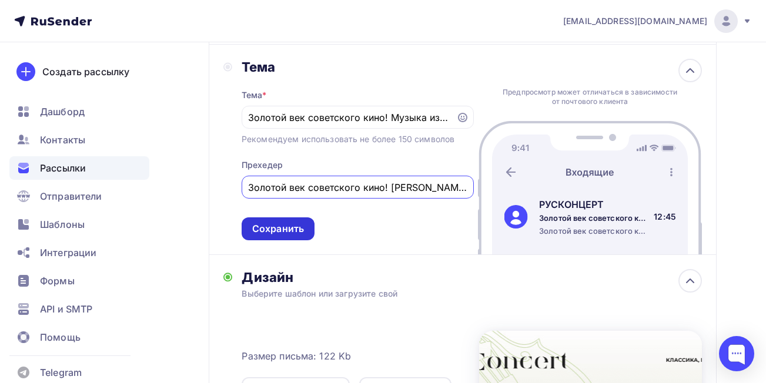
type input "Золотой век советского кино! Таривердиев. Дунаевский. Артемьев. Петров!"
click at [298, 226] on div "Сохранить" at bounding box center [278, 229] width 52 height 14
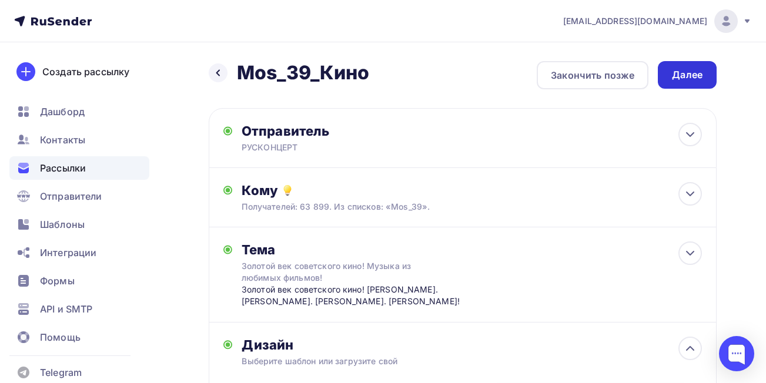
click at [692, 72] on div "Далее" at bounding box center [687, 75] width 31 height 14
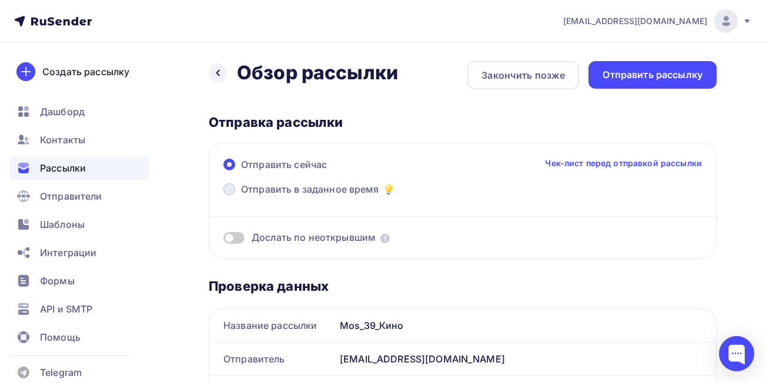
click at [233, 188] on span at bounding box center [229, 189] width 12 height 12
click at [241, 196] on input "Отправить в заданное время" at bounding box center [241, 196] width 0 height 0
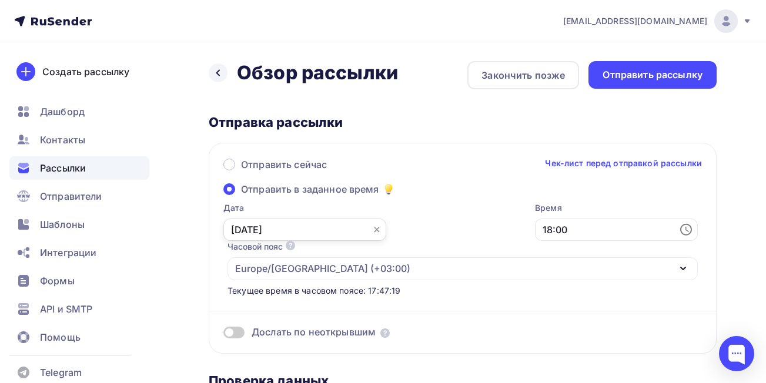
click at [282, 229] on input "[DATE]" at bounding box center [304, 230] width 163 height 22
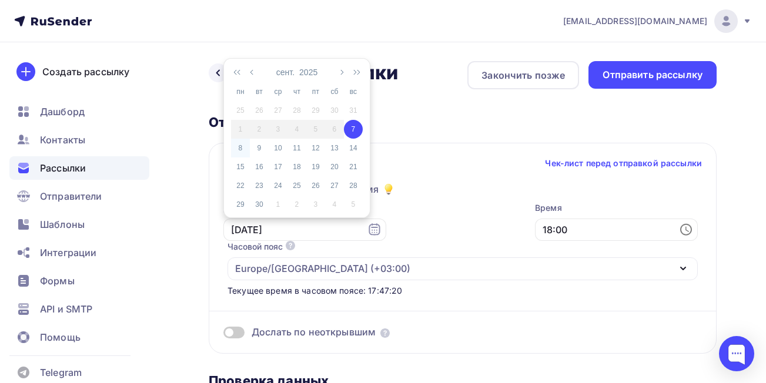
click at [240, 150] on div "8" at bounding box center [240, 148] width 19 height 11
type input "[DATE]"
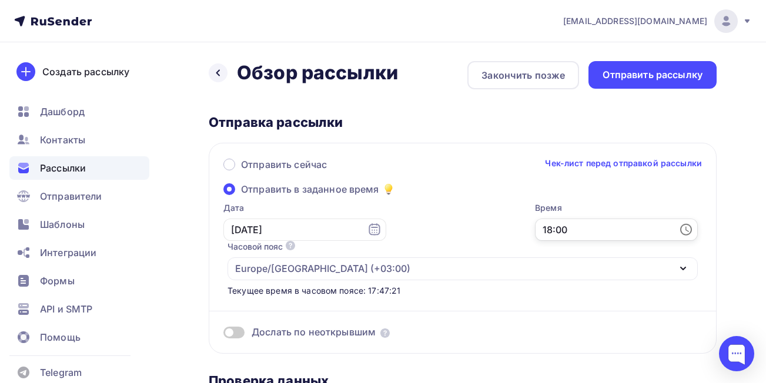
click at [594, 230] on input "18:00" at bounding box center [616, 230] width 163 height 22
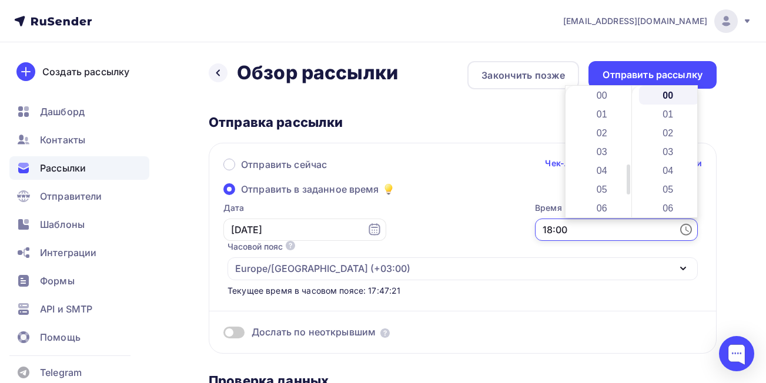
scroll to position [339, 0]
drag, startPoint x: 629, startPoint y: 176, endPoint x: 629, endPoint y: 122, distance: 54.7
click at [629, 122] on div at bounding box center [629, 124] width 4 height 30
click at [606, 163] on li "09" at bounding box center [603, 166] width 61 height 19
type input "09:00"
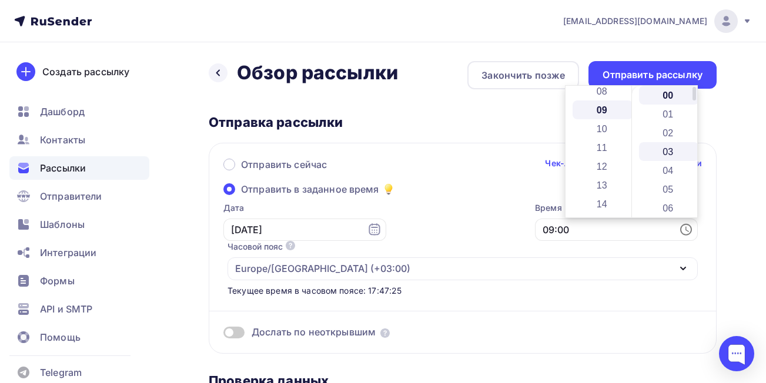
scroll to position [169, 0]
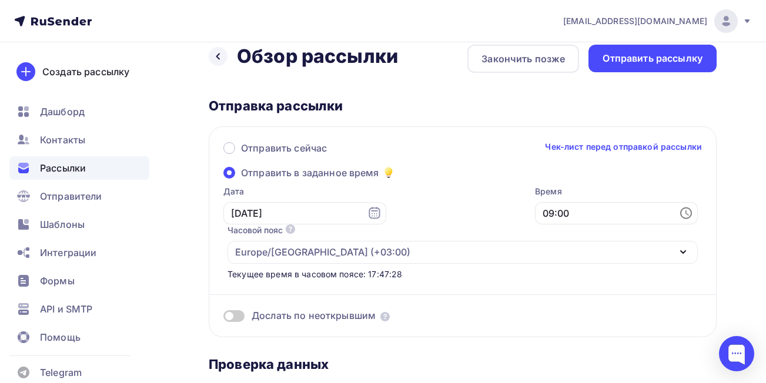
scroll to position [0, 0]
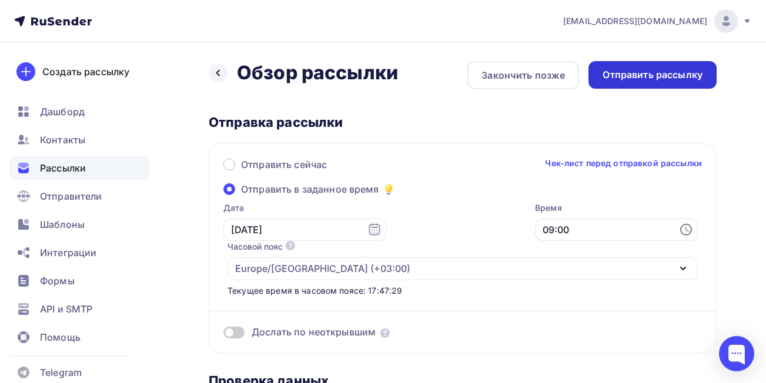
click at [696, 69] on div "Отправить рассылку" at bounding box center [653, 75] width 100 height 14
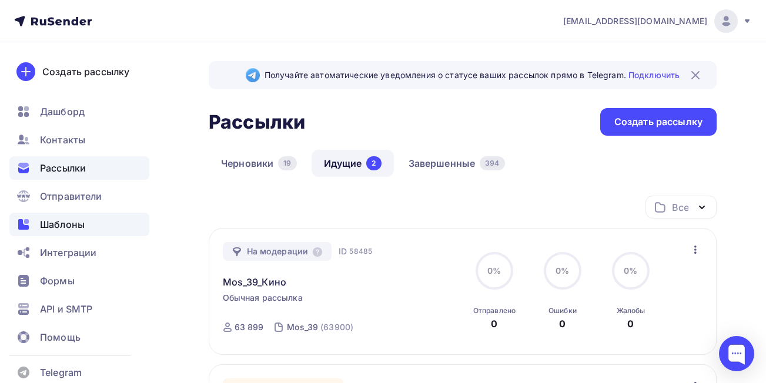
click at [74, 223] on span "Шаблоны" at bounding box center [62, 225] width 45 height 14
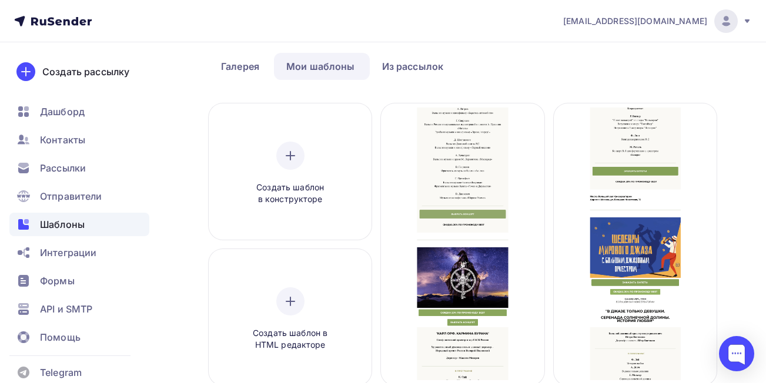
scroll to position [6, 0]
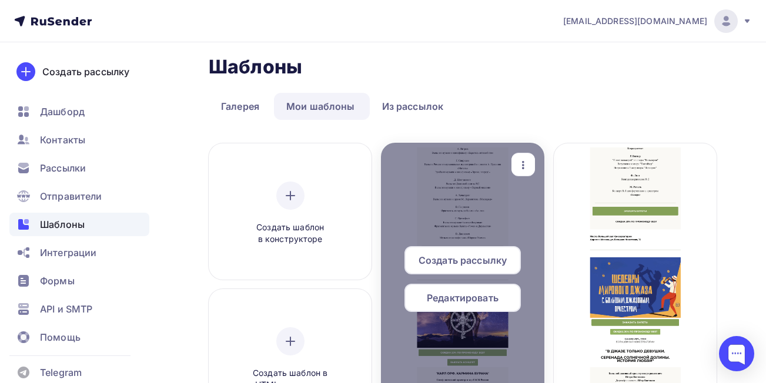
click at [517, 169] on icon "button" at bounding box center [523, 165] width 14 height 14
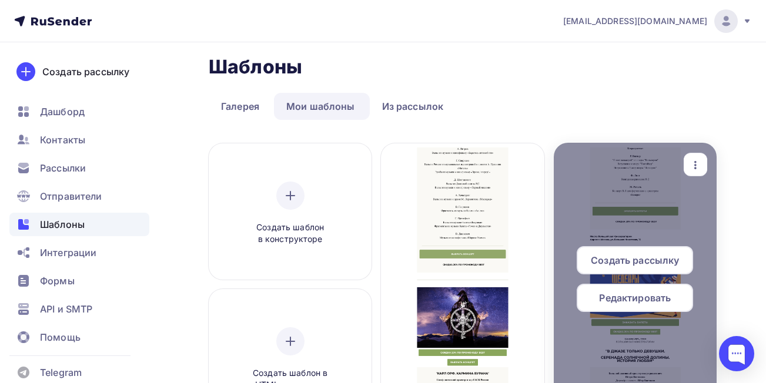
click at [691, 163] on icon "button" at bounding box center [696, 165] width 14 height 14
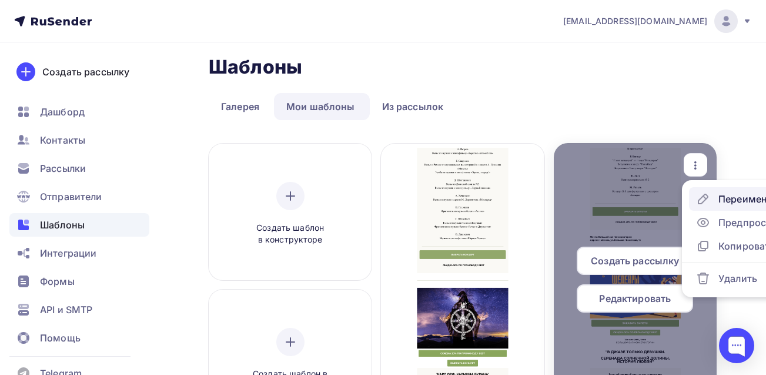
click at [733, 199] on div "Переименовать" at bounding box center [756, 199] width 76 height 14
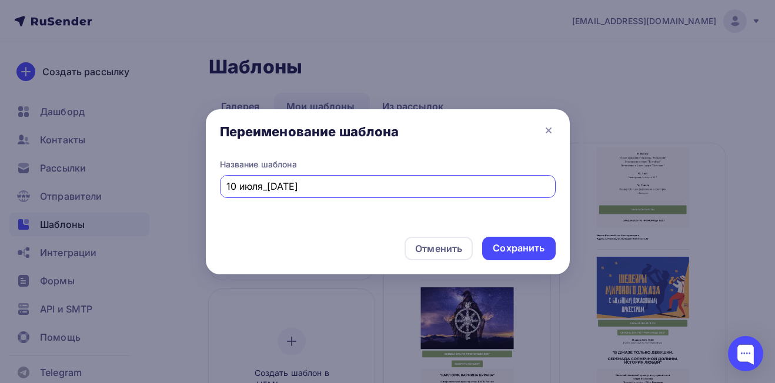
click at [317, 188] on input "10 июля_13 июля" at bounding box center [387, 186] width 322 height 14
type input "1"
type input "Моцарт/Джаз(без даты)"
click at [509, 250] on div "Сохранить" at bounding box center [519, 249] width 52 height 14
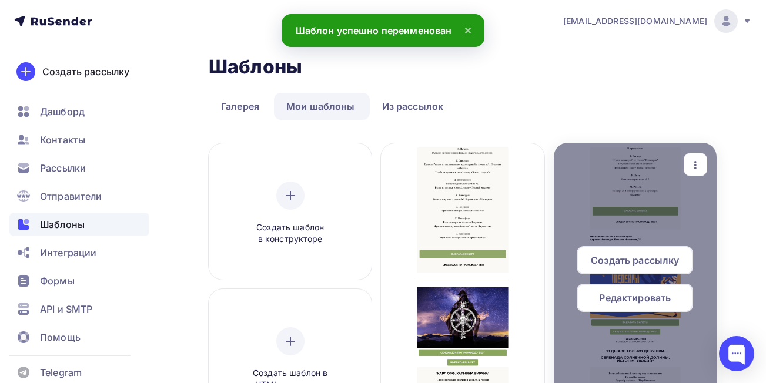
click at [625, 307] on div "Редактировать" at bounding box center [635, 298] width 116 height 28
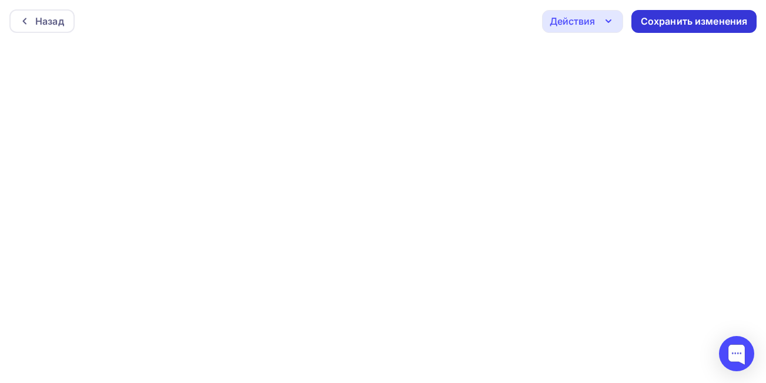
click at [652, 25] on div "Сохранить изменения" at bounding box center [694, 22] width 107 height 14
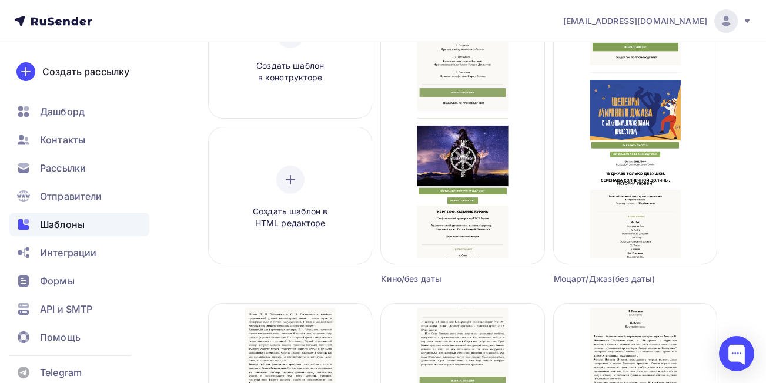
scroll to position [164, 0]
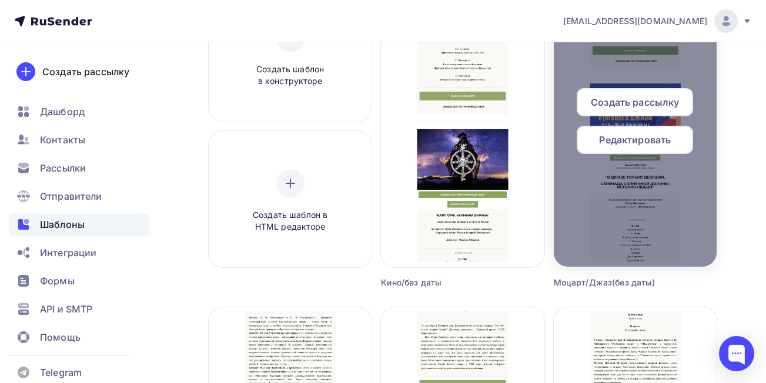
click at [651, 137] on span "Редактировать" at bounding box center [635, 140] width 72 height 14
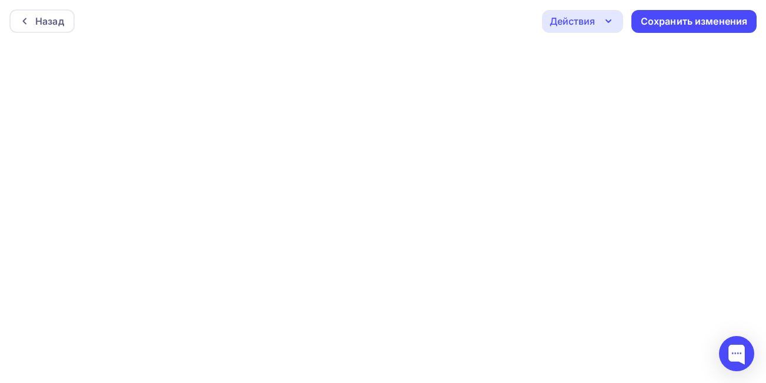
click at [585, 18] on div "Действия" at bounding box center [572, 21] width 45 height 14
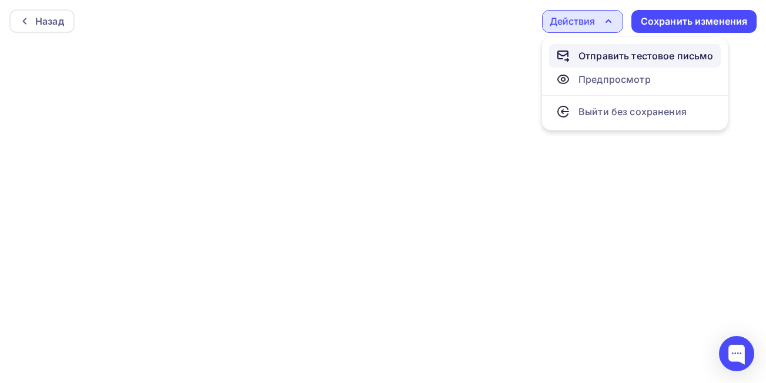
click at [594, 54] on div "Отправить тестовое письмо" at bounding box center [646, 56] width 135 height 14
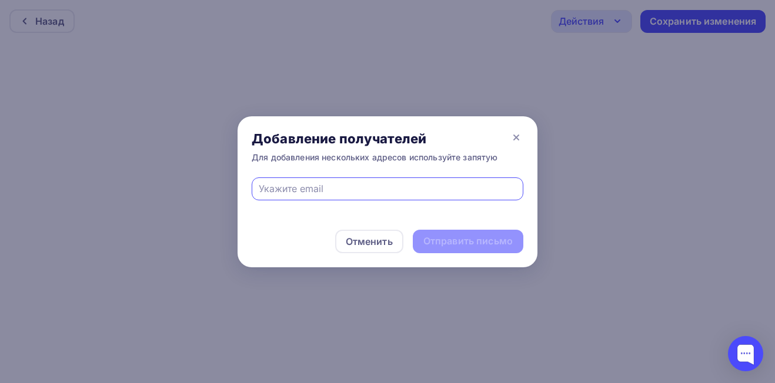
type input "[PERSON_NAME][EMAIL_ADDRESS][DOMAIN_NAME]"
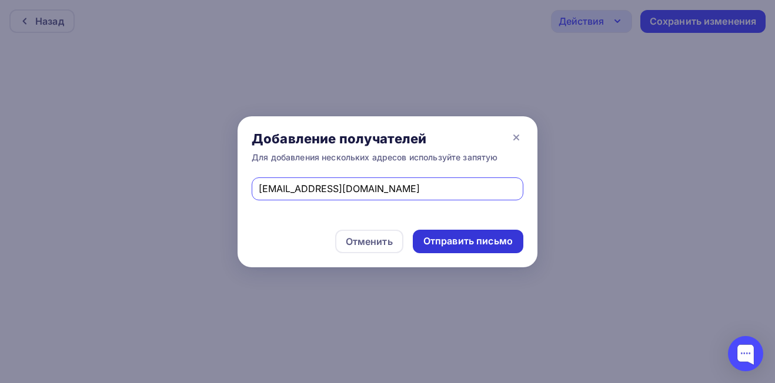
click at [452, 244] on div "Отправить письмо" at bounding box center [467, 242] width 89 height 14
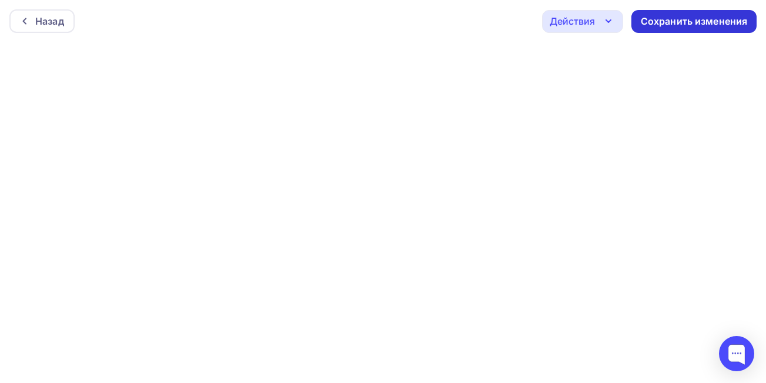
click at [672, 25] on div "Сохранить изменения" at bounding box center [694, 22] width 107 height 14
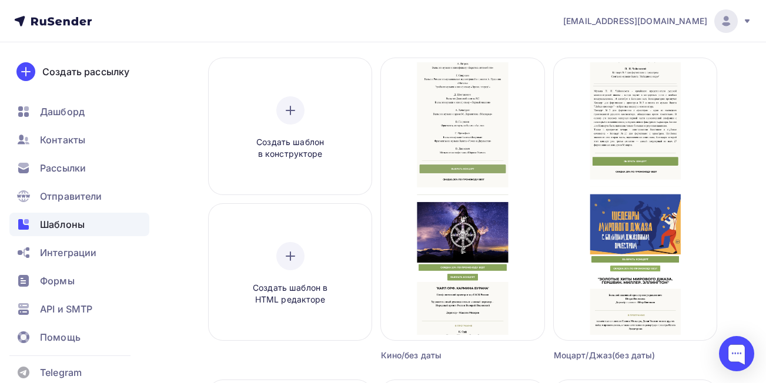
scroll to position [98, 0]
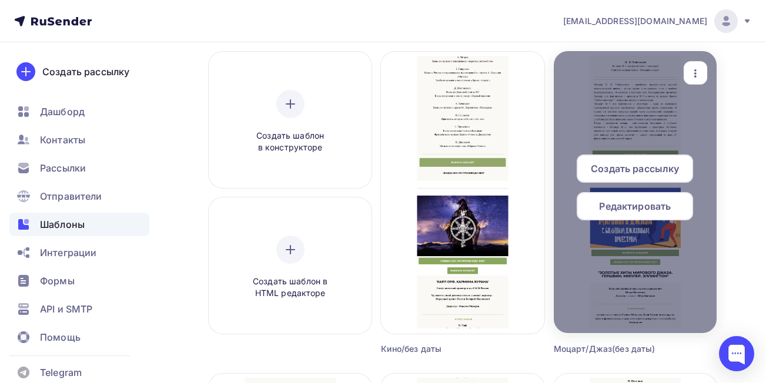
click at [661, 199] on div "Редактировать" at bounding box center [635, 206] width 116 height 28
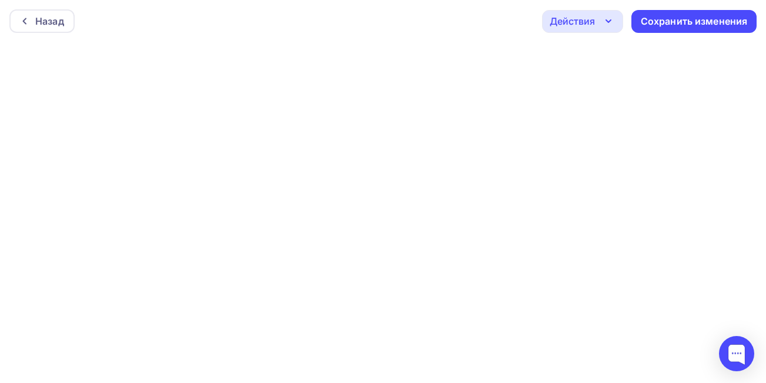
click at [580, 22] on div "Действия" at bounding box center [572, 21] width 45 height 14
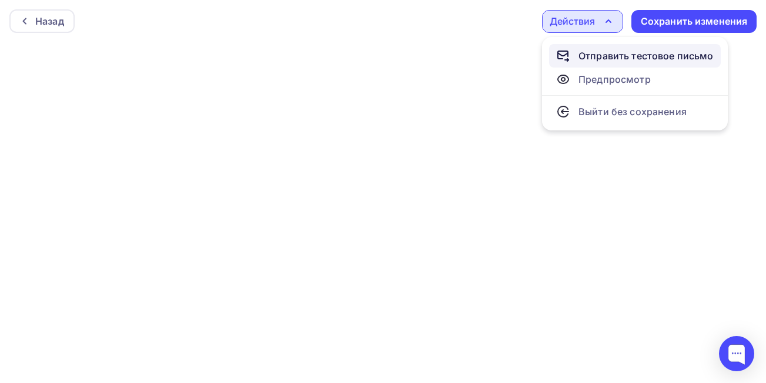
click at [592, 56] on div "Отправить тестовое письмо" at bounding box center [646, 56] width 135 height 14
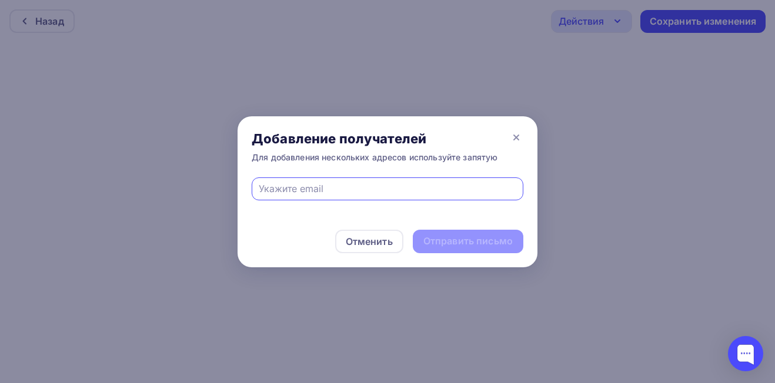
type input "[PERSON_NAME][EMAIL_ADDRESS][DOMAIN_NAME]"
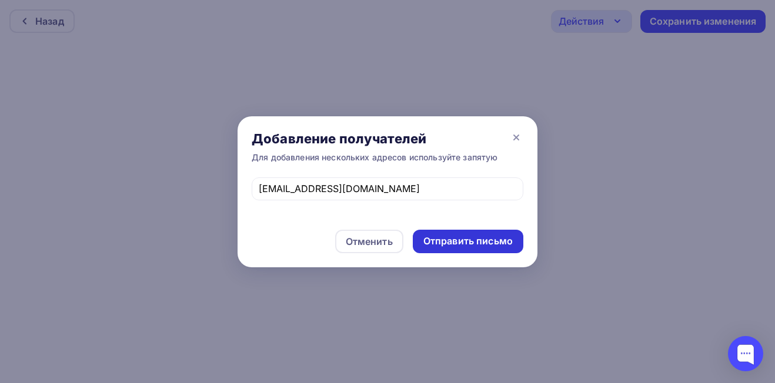
click at [459, 242] on div "Отправить письмо" at bounding box center [467, 242] width 89 height 14
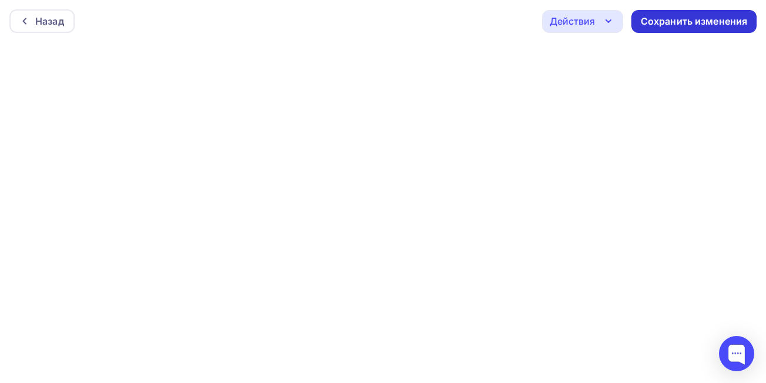
click at [652, 22] on div "Сохранить изменения" at bounding box center [694, 22] width 107 height 14
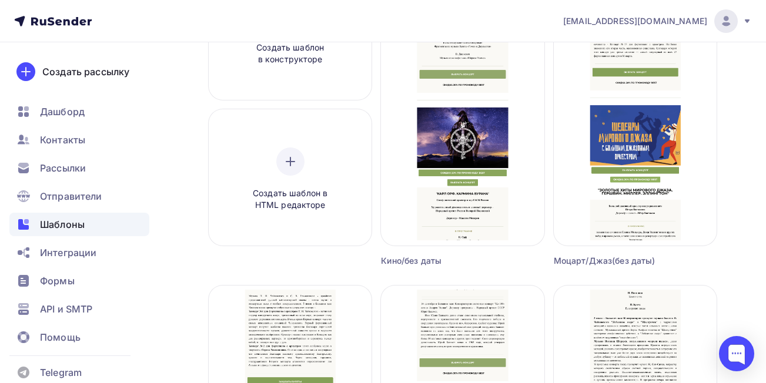
scroll to position [21, 0]
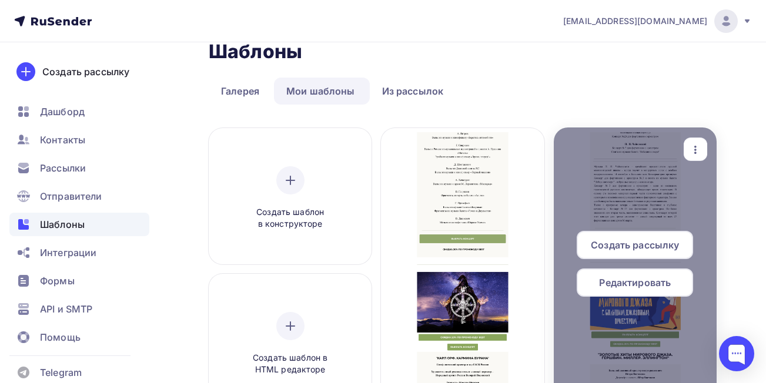
click at [636, 238] on span "Создать рассылку" at bounding box center [635, 245] width 88 height 14
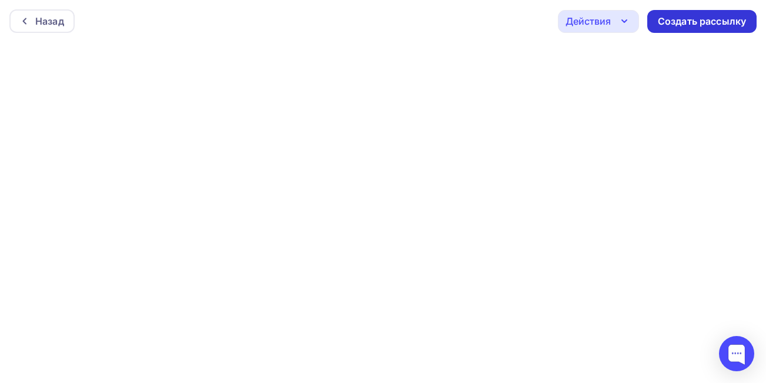
click at [697, 18] on div "Создать рассылку" at bounding box center [702, 22] width 88 height 14
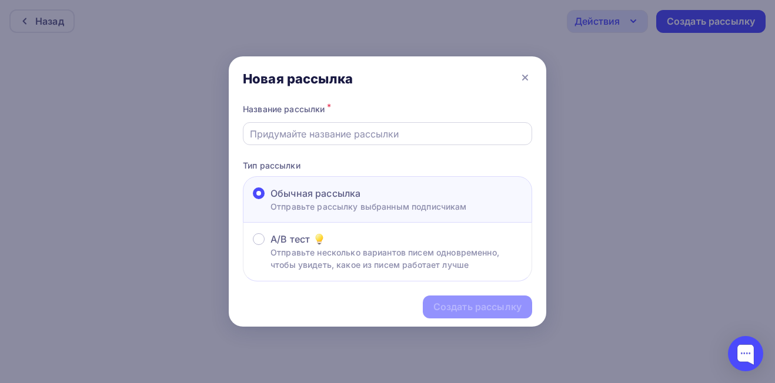
click at [355, 132] on input "text" at bounding box center [388, 134] width 276 height 14
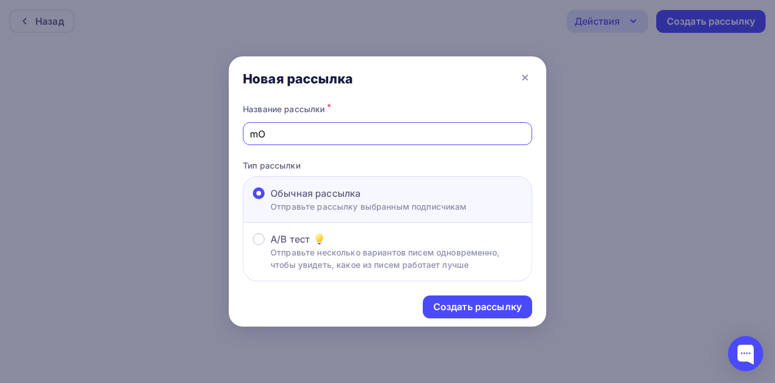
type input "m"
type input "Mos_37_Моцарт"
click at [452, 308] on div "Создать рассылку" at bounding box center [477, 307] width 88 height 14
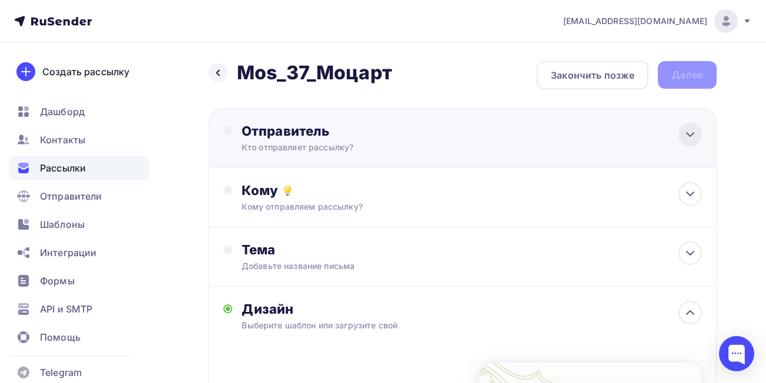
click at [689, 134] on icon at bounding box center [690, 135] width 14 height 14
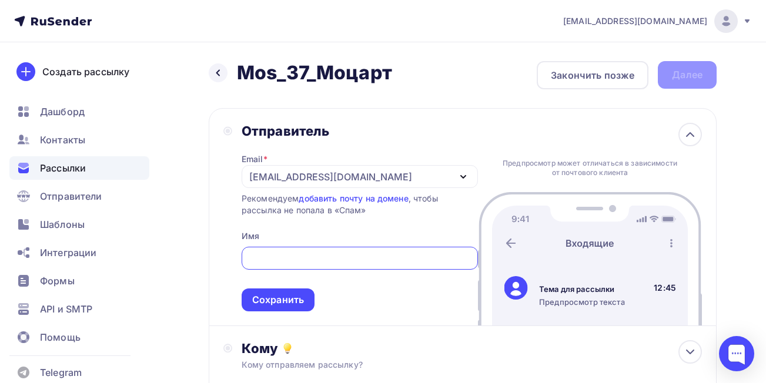
click at [282, 176] on div "[PERSON_NAME][EMAIL_ADDRESS][DOMAIN_NAME]" at bounding box center [330, 177] width 163 height 14
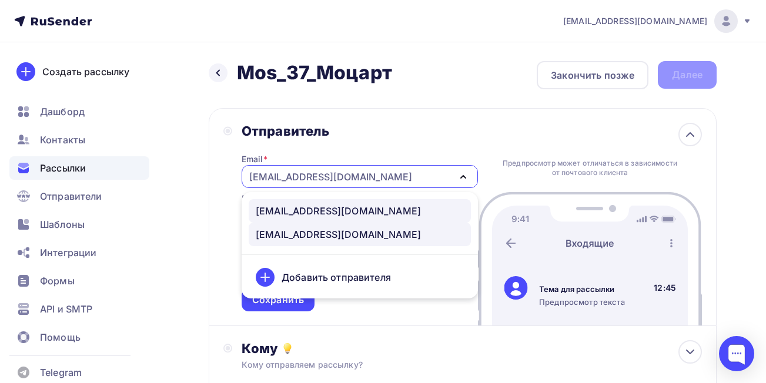
click at [289, 209] on div "[EMAIL_ADDRESS][DOMAIN_NAME]" at bounding box center [338, 211] width 165 height 14
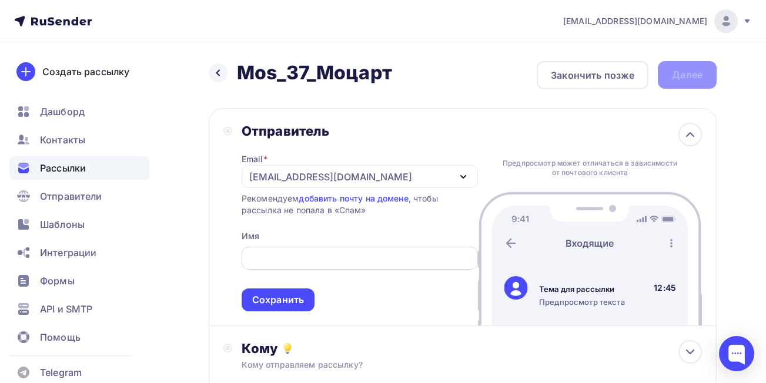
click at [299, 261] on input "text" at bounding box center [359, 259] width 223 height 14
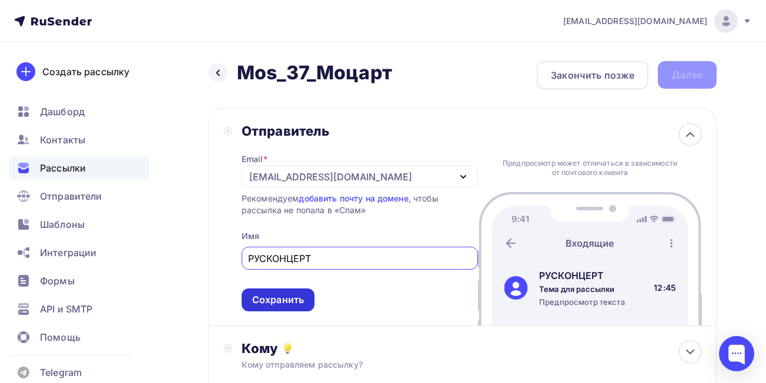
type input "РУСКОНЦЕРТ"
click at [279, 298] on div "Сохранить" at bounding box center [278, 300] width 52 height 14
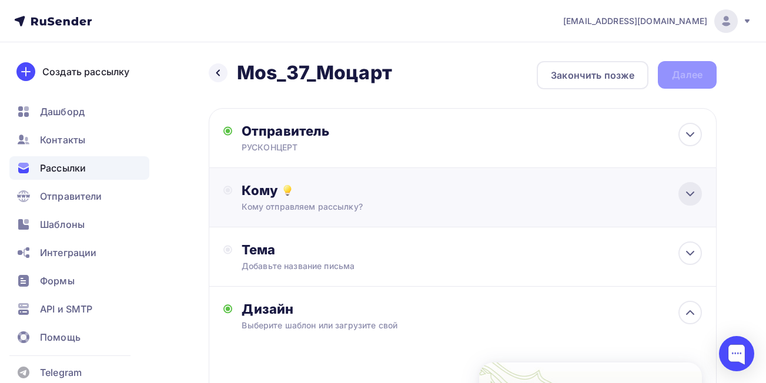
click at [691, 200] on icon at bounding box center [690, 194] width 14 height 14
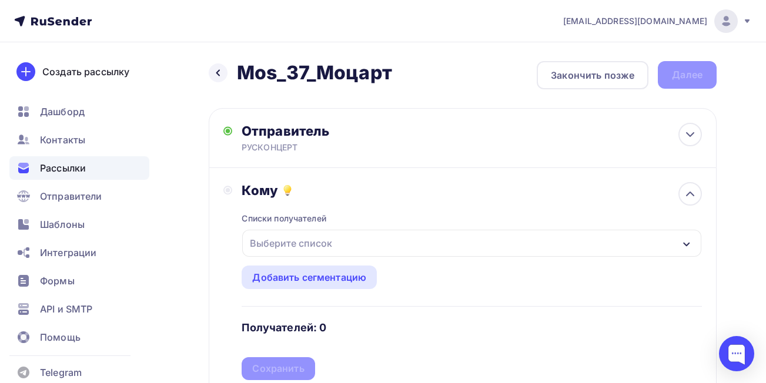
click at [567, 239] on div "Выберите список" at bounding box center [471, 243] width 459 height 27
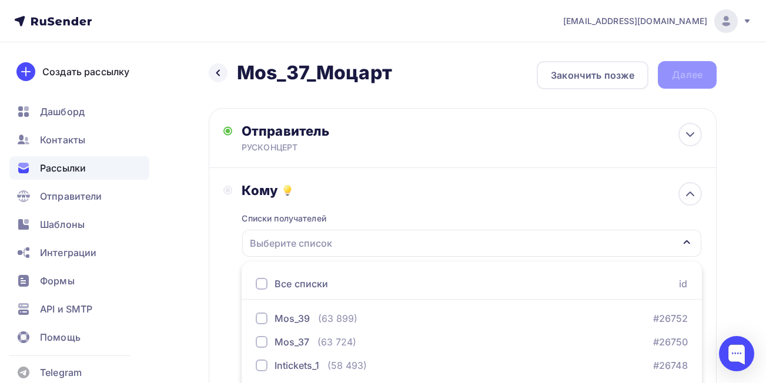
scroll to position [183, 0]
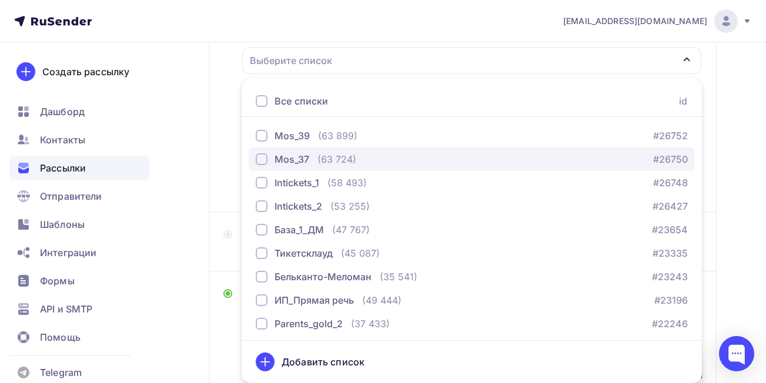
click at [261, 159] on div "button" at bounding box center [262, 159] width 12 height 12
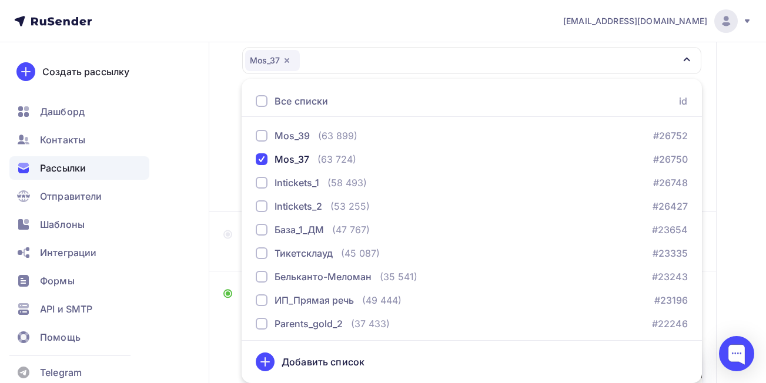
click at [739, 189] on div "Назад Mos_37_Моцарт Mos_37_Моцарт Закончить позже Далее Отправитель РУСКОНЦЕРТ …" at bounding box center [383, 262] width 766 height 807
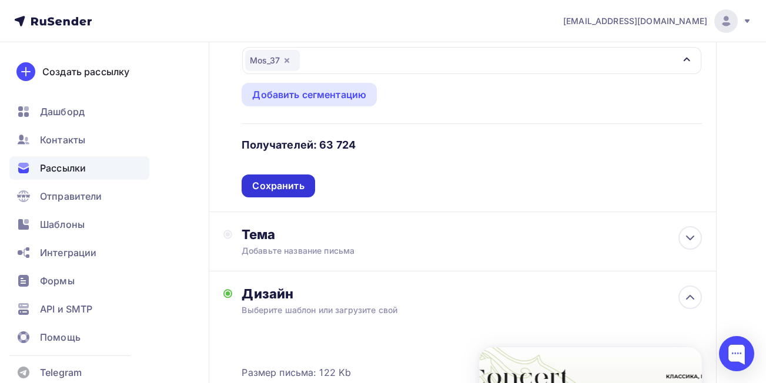
click at [278, 192] on div "Сохранить" at bounding box center [278, 186] width 52 height 14
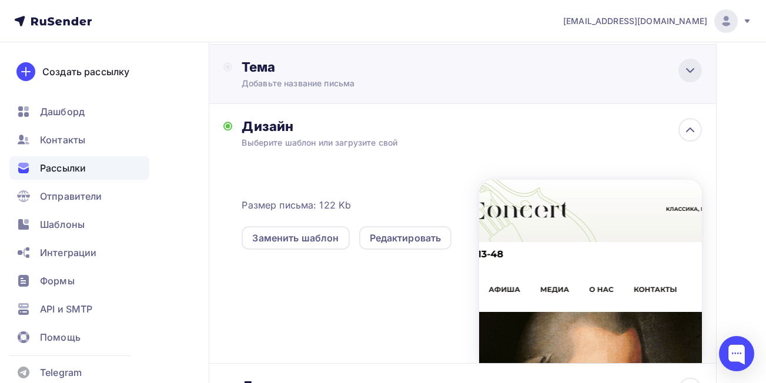
click at [691, 66] on icon at bounding box center [690, 71] width 14 height 14
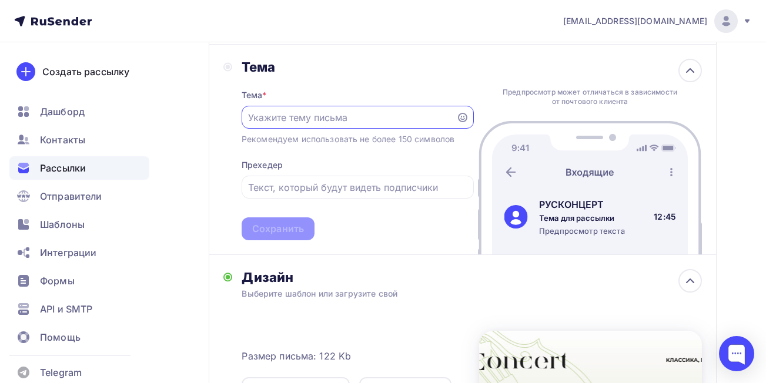
scroll to position [0, 0]
click at [419, 116] on input "text" at bounding box center [348, 118] width 201 height 14
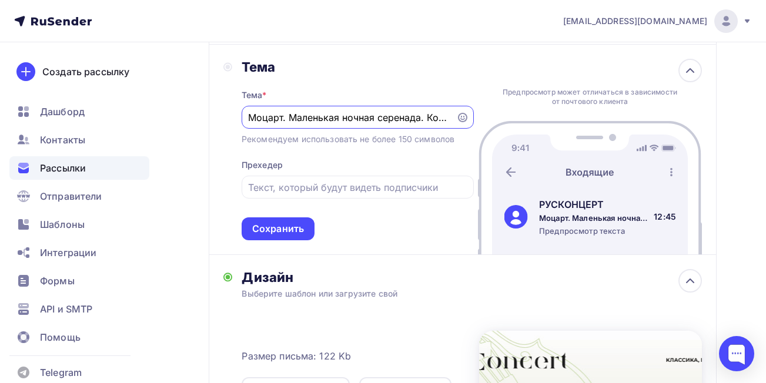
drag, startPoint x: 447, startPoint y: 118, endPoint x: 235, endPoint y: 121, distance: 212.3
click at [235, 121] on div "Тема Тема * Моцарт. Маленькая ночная серенада. Концерт N23! Рекомендуем использ…" at bounding box center [348, 150] width 250 height 182
type input "Моцарт. Маленькая ночная серенада. Концерт N23!"
click at [287, 189] on input "text" at bounding box center [357, 188] width 219 height 14
paste input "Моцарт. Маленькая ночная серенада. Концерт N23"
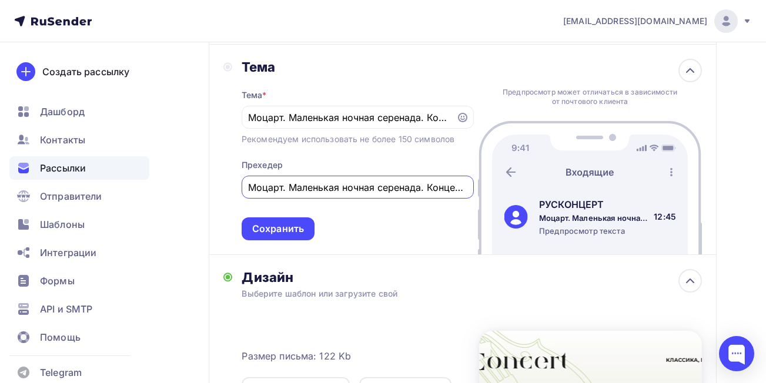
scroll to position [0, 19]
type input "Моцарт. Маленькая ночная серенада. Концерт N23"
click at [429, 120] on input "Моцарт. Маленькая ночная серенада. Концерт N23!" at bounding box center [348, 118] width 201 height 14
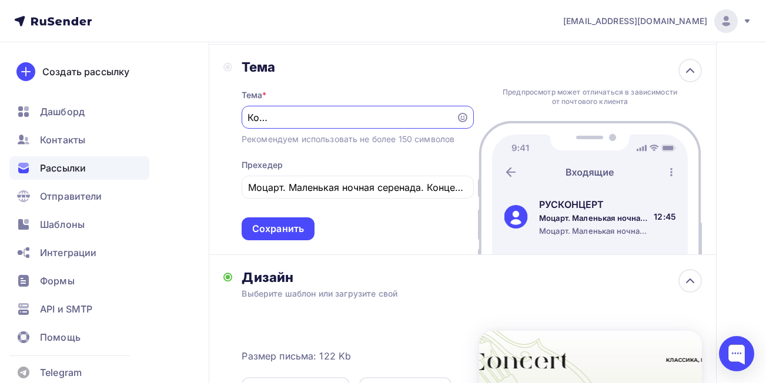
scroll to position [0, 185]
type input "Моцарт. Маленькая ночная серенада. Концерт N23. Чайковский. Лебединое озеро!"
click at [437, 188] on input "Моцарт. Маленькая ночная серенада. Концерт N23" at bounding box center [357, 188] width 219 height 14
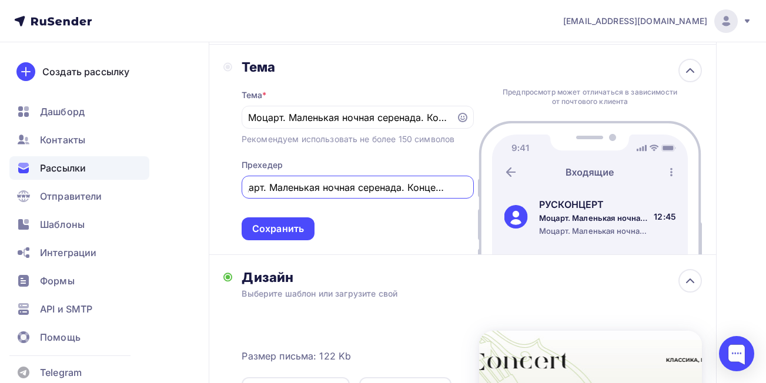
scroll to position [0, 22]
type input "Моцарт. Маленькая ночная серенада. Концерт N23!"
click at [375, 118] on input "Моцарт. Маленькая ночная серенада. Концерт N23. Чайковский. Лебединое озеро!" at bounding box center [348, 118] width 201 height 14
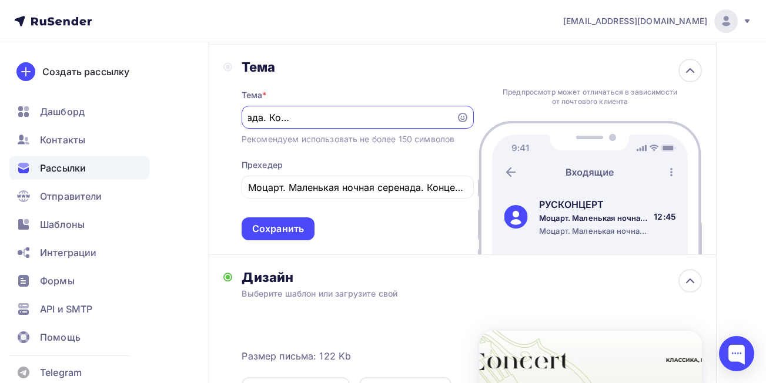
scroll to position [0, 187]
click at [294, 220] on div "Сохранить" at bounding box center [278, 229] width 73 height 23
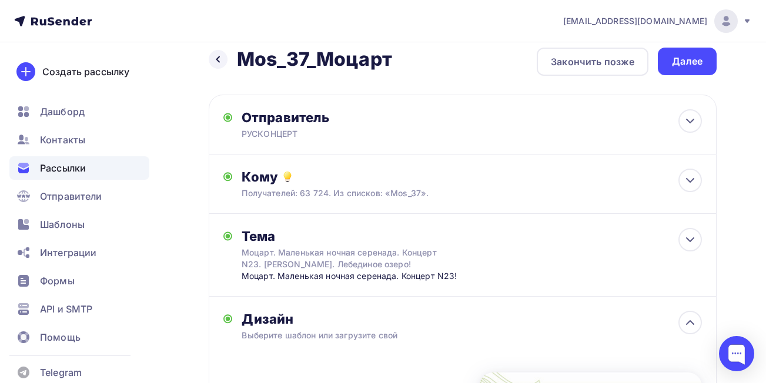
scroll to position [0, 0]
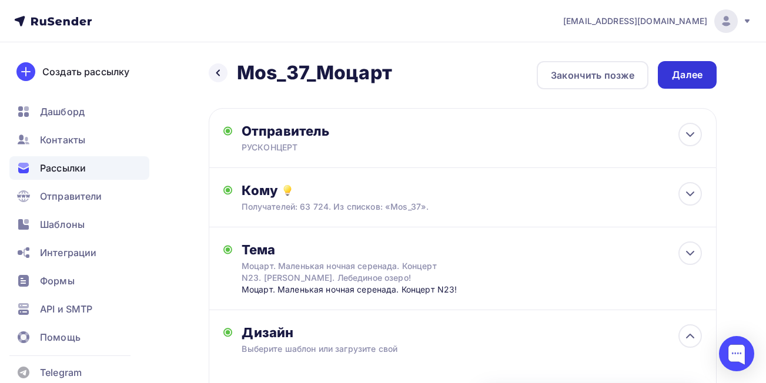
click at [683, 76] on div "Далее" at bounding box center [687, 75] width 31 height 14
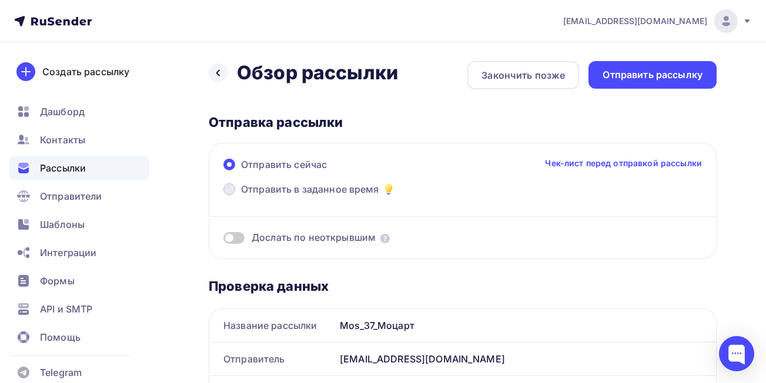
click at [226, 189] on span at bounding box center [229, 189] width 12 height 12
click at [241, 196] on input "Отправить в заданное время" at bounding box center [241, 196] width 0 height 0
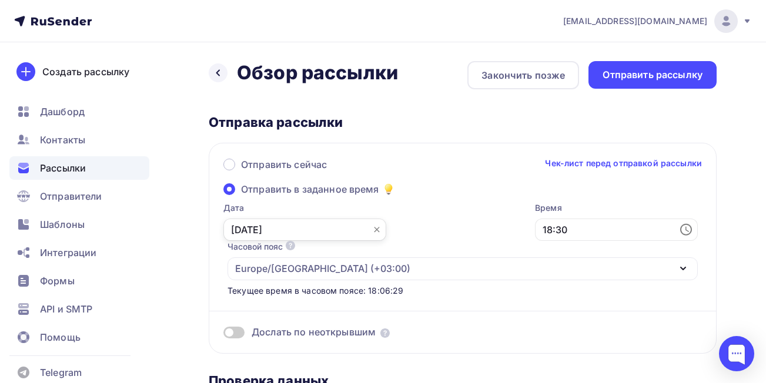
click at [251, 230] on input "[DATE]" at bounding box center [304, 230] width 163 height 22
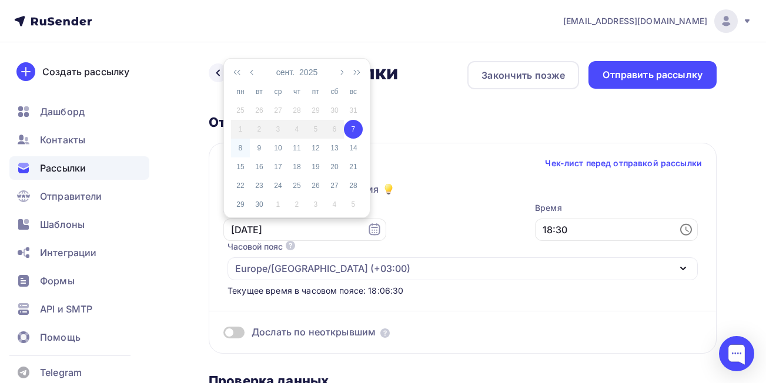
click at [238, 149] on div "8" at bounding box center [240, 148] width 19 height 11
type input "[DATE]"
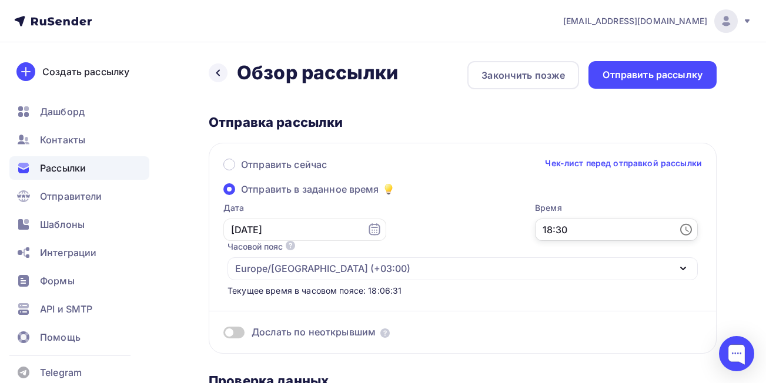
click at [603, 233] on input "18:30" at bounding box center [616, 230] width 163 height 22
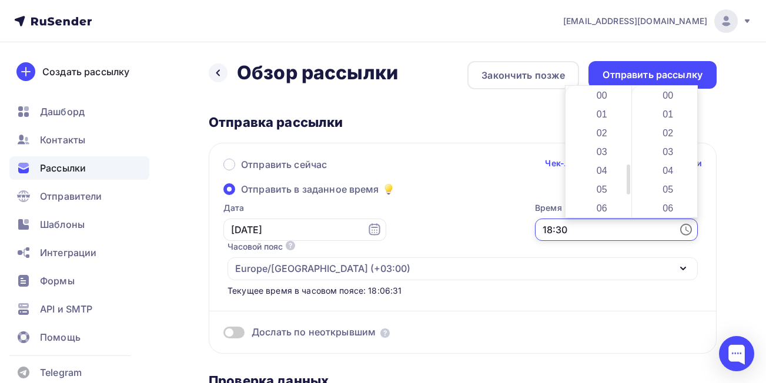
scroll to position [564, 0]
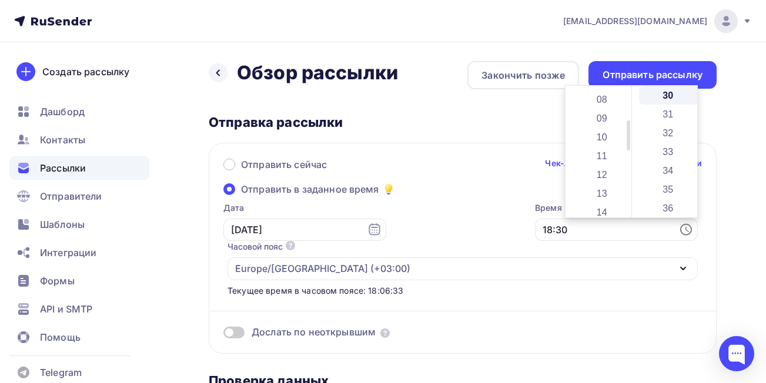
drag, startPoint x: 628, startPoint y: 179, endPoint x: 626, endPoint y: 135, distance: 43.5
click at [627, 135] on div at bounding box center [629, 136] width 4 height 30
click at [601, 98] on li "08" at bounding box center [603, 99] width 61 height 19
drag, startPoint x: 694, startPoint y: 154, endPoint x: 692, endPoint y: 191, distance: 37.1
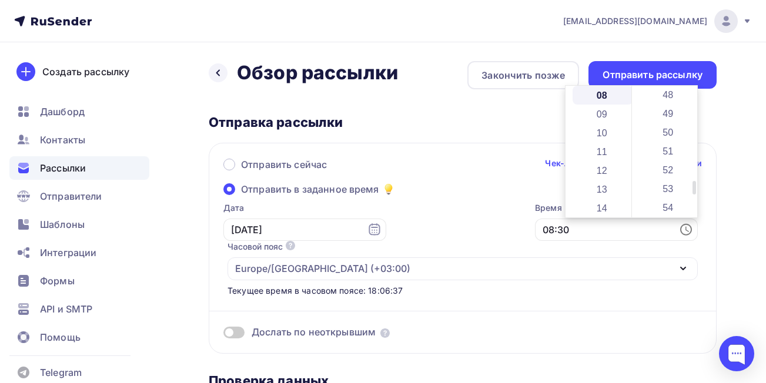
click at [692, 191] on div "00 01 02 03 04 05 06 07 08 09 10 11 12 13 14 15 16 17 18 19 20 21 22 23 24 25 2…" at bounding box center [664, 152] width 66 height 132
click at [666, 134] on li "50" at bounding box center [669, 132] width 61 height 19
type input "08:50"
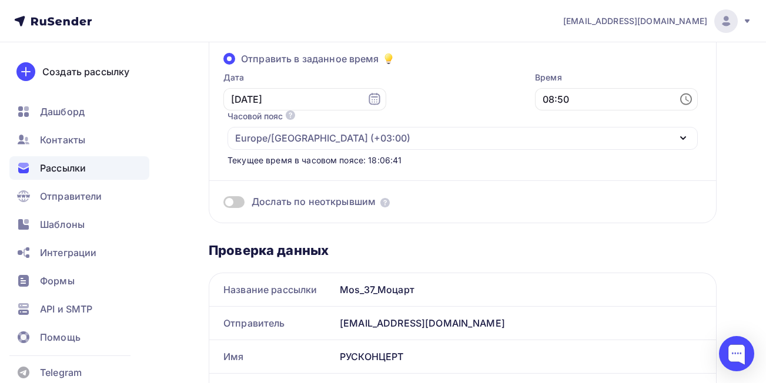
scroll to position [0, 0]
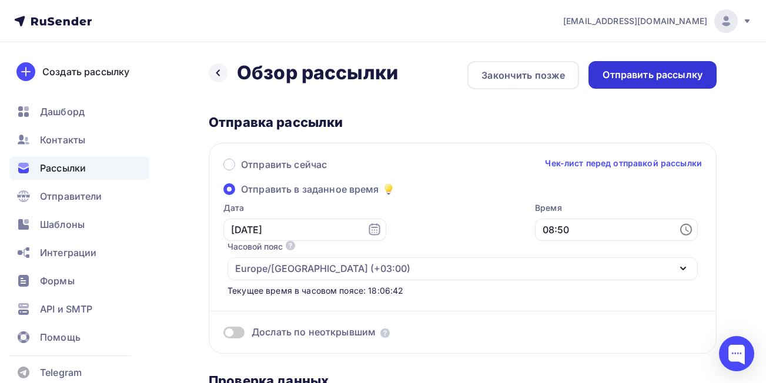
click at [659, 75] on div "Отправить рассылку" at bounding box center [653, 75] width 100 height 14
